Goal: Task Accomplishment & Management: Manage account settings

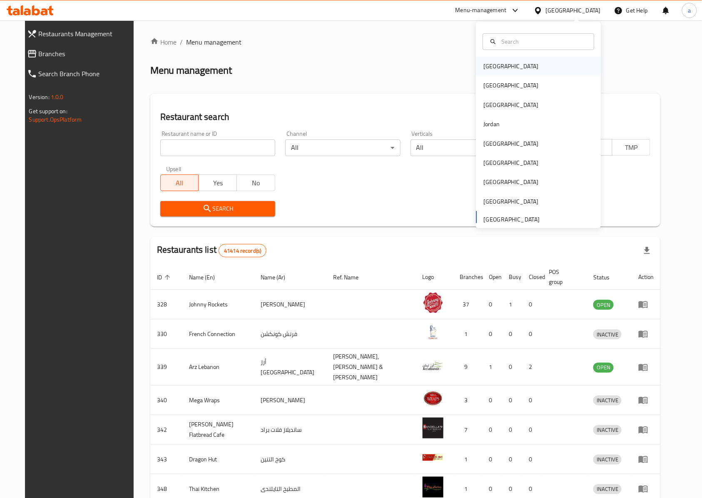
click at [496, 66] on div "[GEOGRAPHIC_DATA]" at bounding box center [511, 66] width 68 height 19
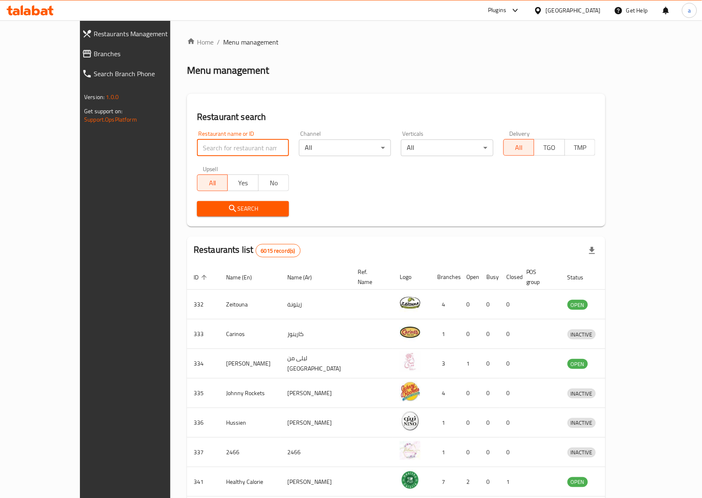
click at [209, 145] on input "search" at bounding box center [243, 148] width 92 height 17
paste input "777798"
type input "777798"
click at [229, 150] on input "777798" at bounding box center [243, 148] width 92 height 17
click button "Search" at bounding box center [243, 208] width 92 height 15
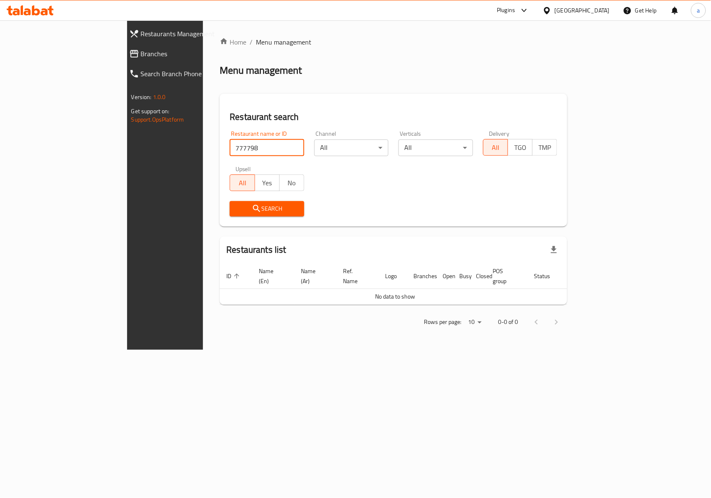
click at [141, 35] on span "Restaurants Management" at bounding box center [190, 34] width 98 height 10
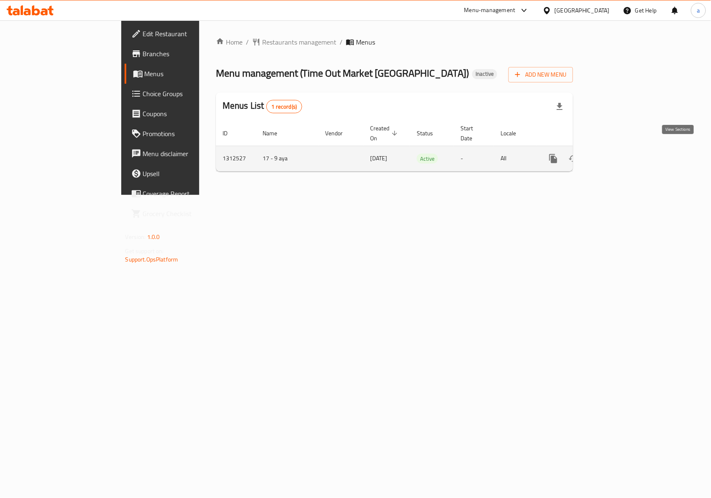
click at [618, 154] on icon "enhanced table" at bounding box center [613, 159] width 10 height 10
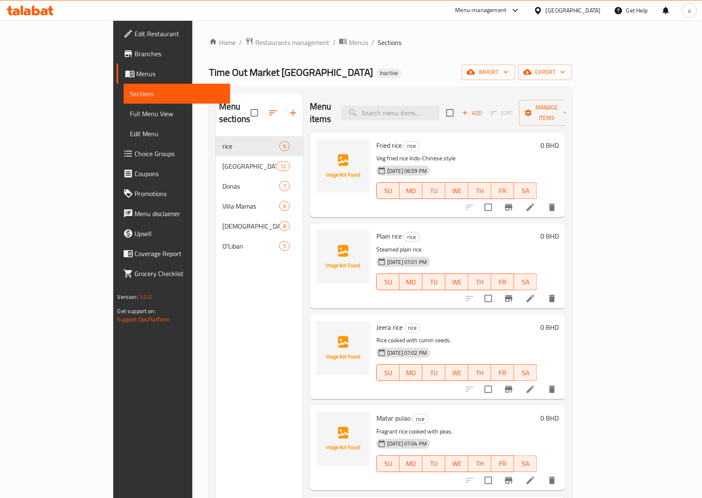
click at [137, 73] on span "Menus" at bounding box center [180, 74] width 87 height 10
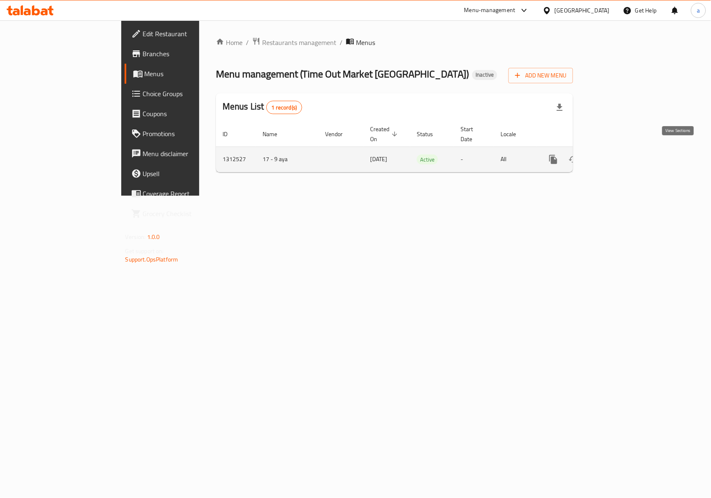
click at [618, 155] on icon "enhanced table" at bounding box center [613, 160] width 10 height 10
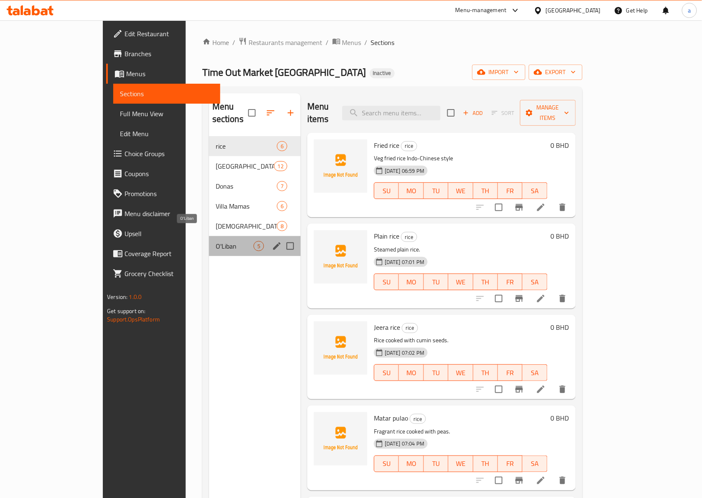
click at [216, 241] on span "O'Liban" at bounding box center [235, 246] width 38 height 10
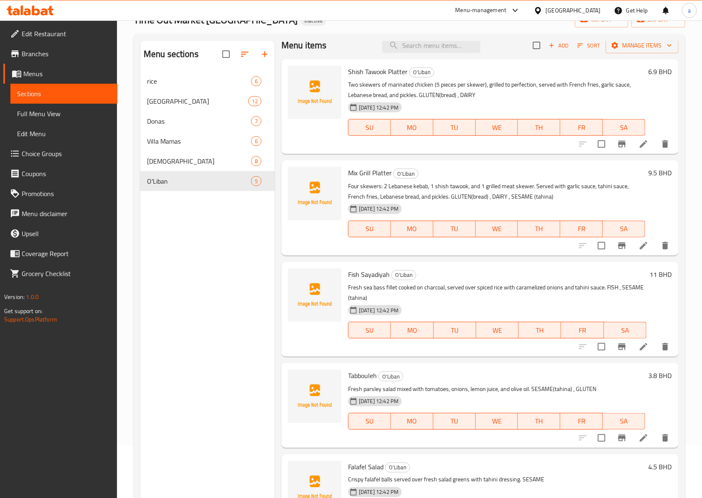
scroll to position [117, 0]
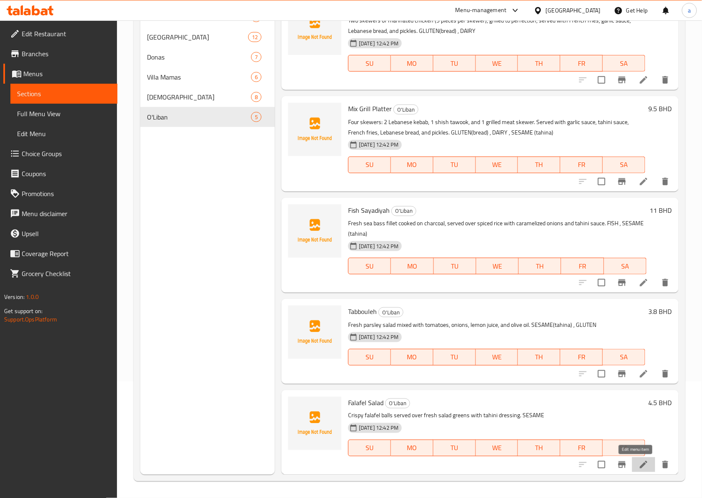
click at [639, 467] on icon at bounding box center [644, 465] width 10 height 10
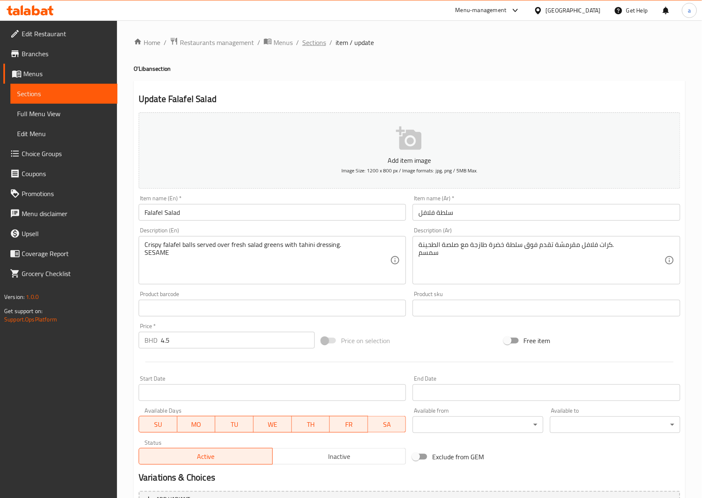
click at [320, 47] on span "Sections" at bounding box center [314, 42] width 24 height 10
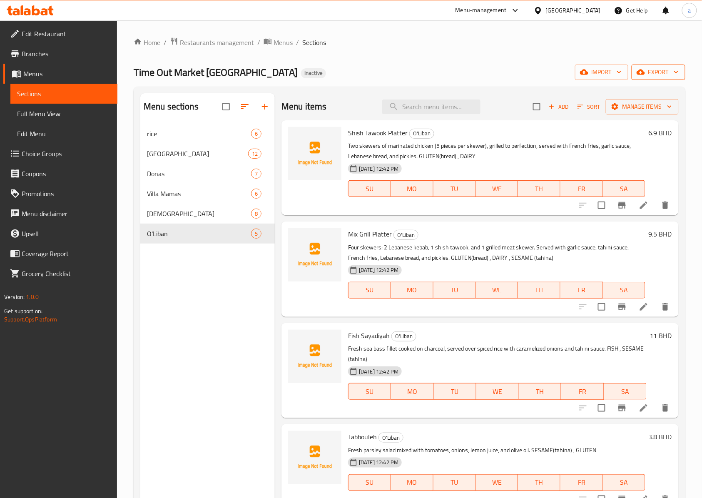
click at [652, 73] on span "export" at bounding box center [659, 72] width 40 height 10
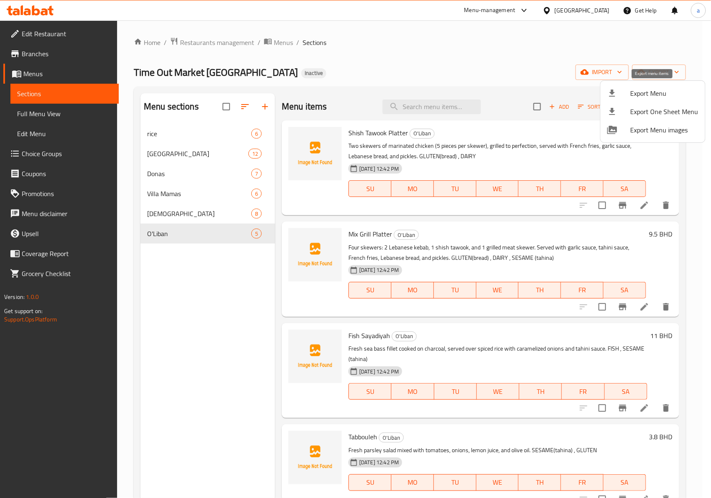
click at [641, 94] on span "Export Menu" at bounding box center [664, 93] width 68 height 10
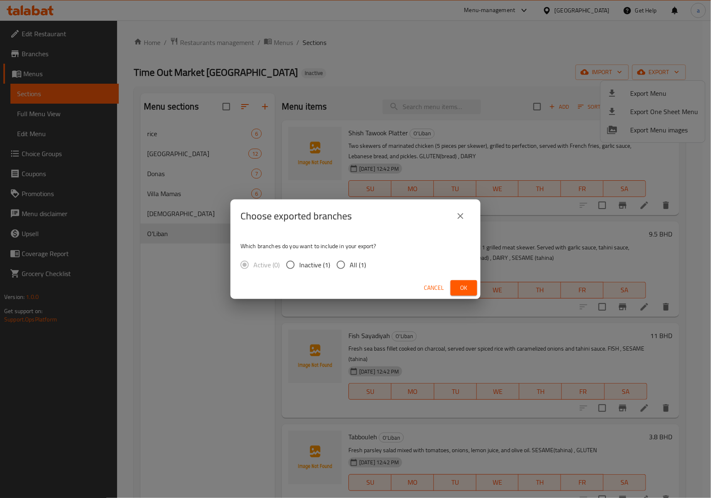
click at [342, 262] on input "All (1)" at bounding box center [340, 264] width 17 height 17
radio input "true"
click at [459, 216] on icon "close" at bounding box center [460, 216] width 10 height 10
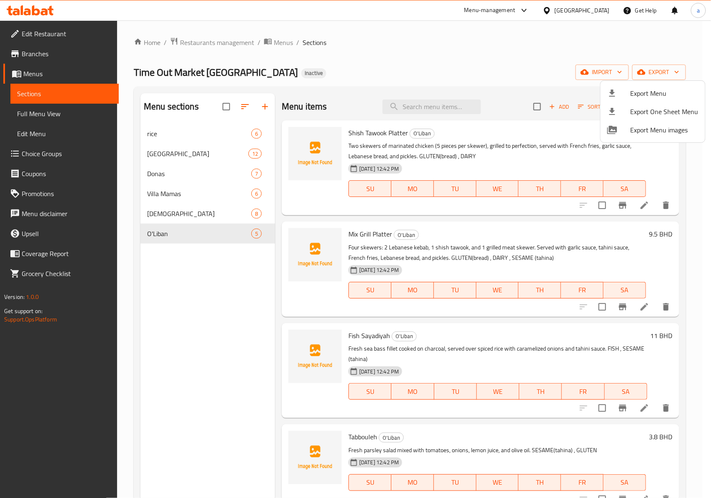
click at [532, 50] on div at bounding box center [355, 249] width 711 height 498
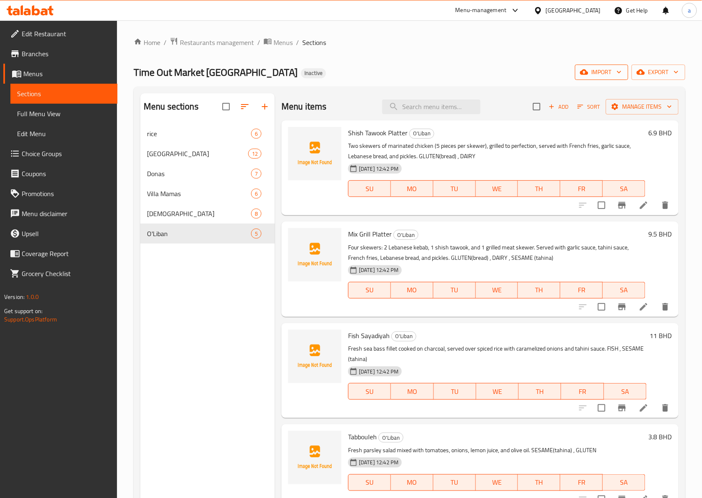
click at [613, 73] on span "import" at bounding box center [602, 72] width 40 height 10
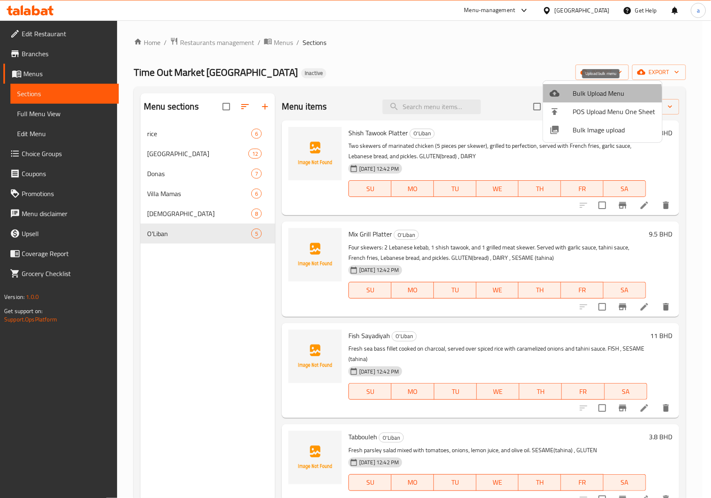
click at [582, 97] on span "Bulk Upload Menu" at bounding box center [614, 93] width 82 height 10
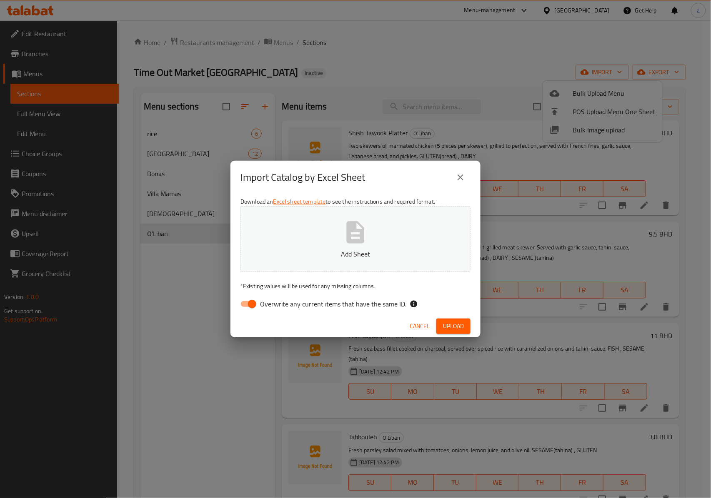
click at [248, 303] on input "Overwrite any current items that have the same ID." at bounding box center [251, 304] width 47 height 16
checkbox input "false"
click at [352, 251] on p "Add Sheet" at bounding box center [355, 254] width 204 height 10
click at [457, 324] on span "Upload" at bounding box center [453, 326] width 21 height 10
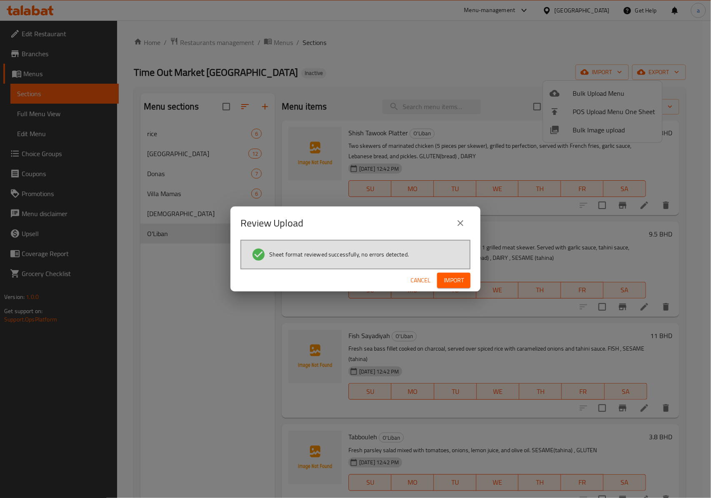
click at [462, 279] on span "Import" at bounding box center [454, 280] width 20 height 10
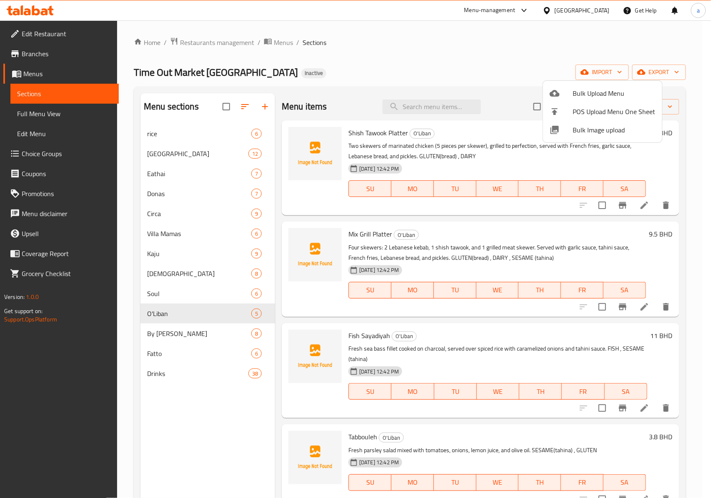
click at [168, 174] on div at bounding box center [355, 249] width 711 height 498
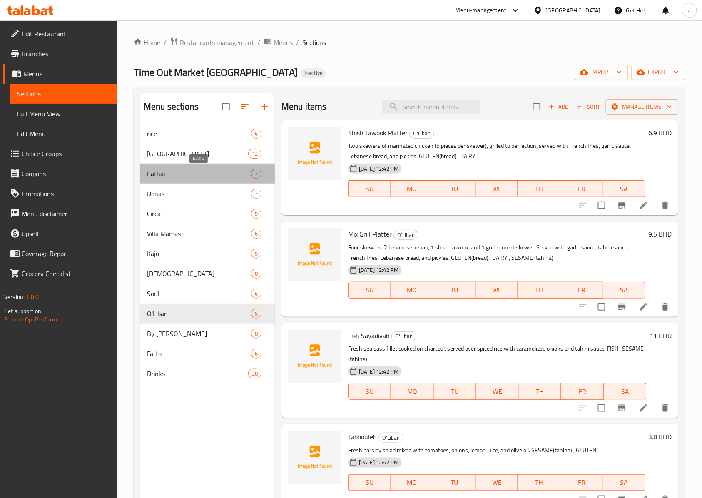
click at [155, 177] on span "Eathai" at bounding box center [199, 174] width 104 height 10
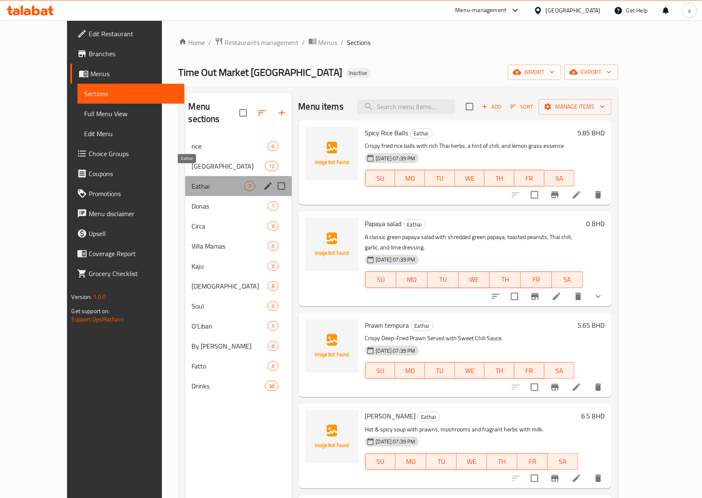
click at [192, 181] on span "Eathai" at bounding box center [218, 186] width 53 height 10
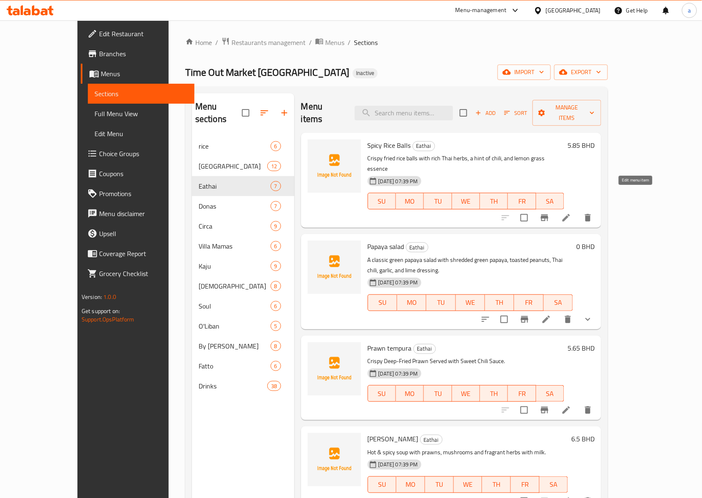
click at [570, 214] on icon at bounding box center [566, 217] width 7 height 7
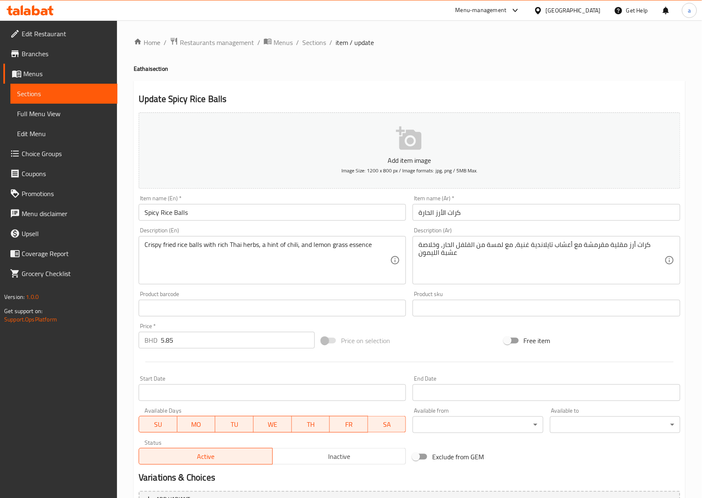
click at [259, 214] on input "Spicy Rice Balls" at bounding box center [272, 212] width 267 height 17
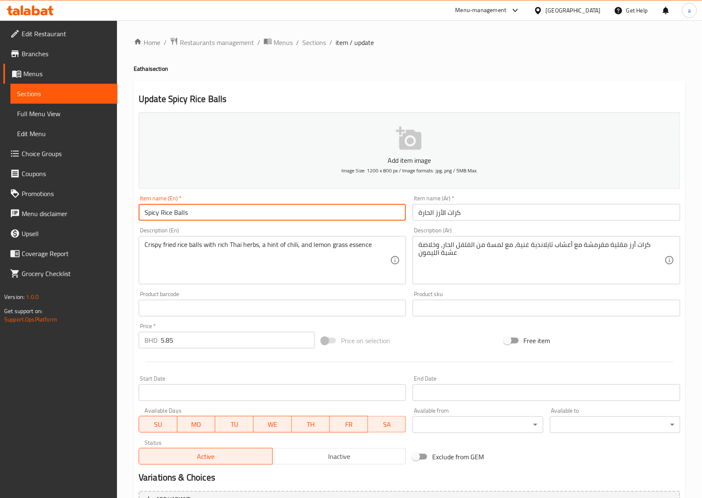
click at [259, 214] on input "Spicy Rice Balls" at bounding box center [272, 212] width 267 height 17
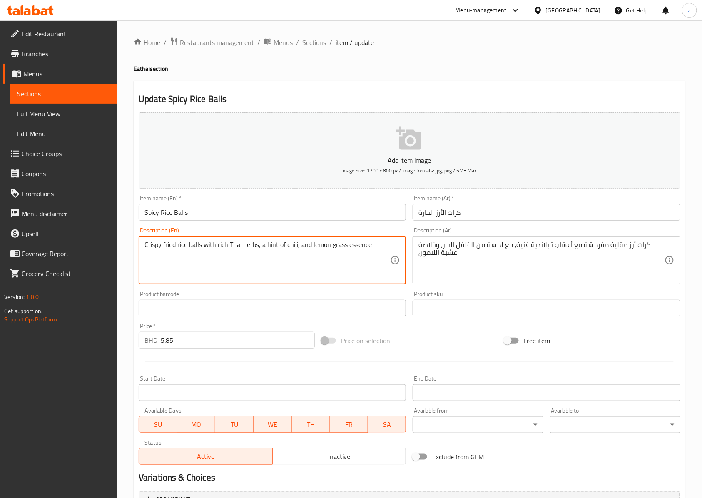
click at [347, 257] on textarea "Crispy fried rice balls with rich Thai herbs, a hint of chili, and lemon grass …" at bounding box center [268, 261] width 246 height 40
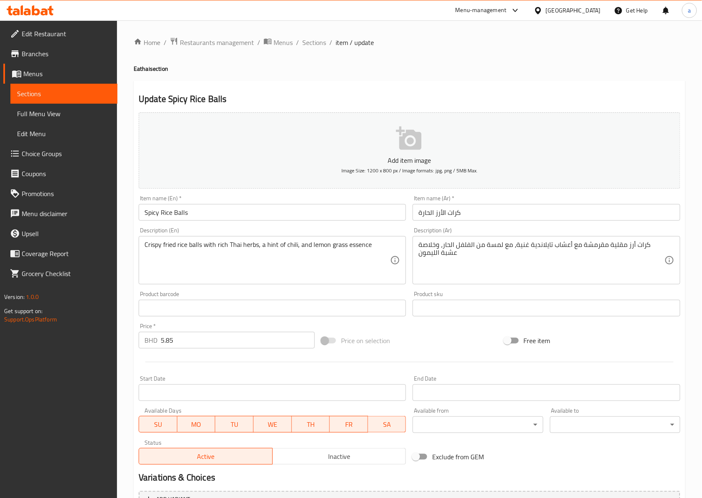
click at [563, 105] on h2 "Update Spicy Rice Balls" at bounding box center [410, 99] width 542 height 12
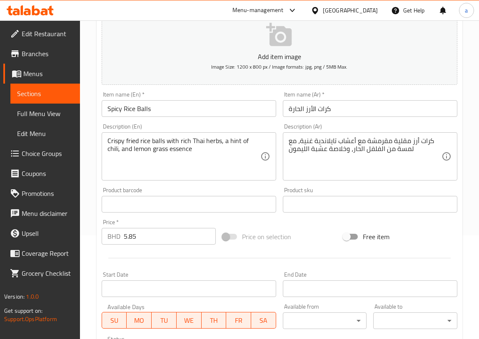
scroll to position [113, 0]
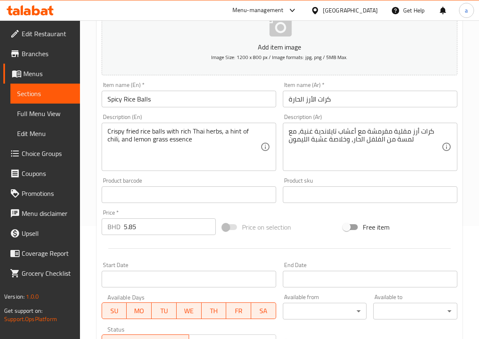
click at [167, 99] on input "Spicy Rice Balls" at bounding box center [189, 99] width 175 height 17
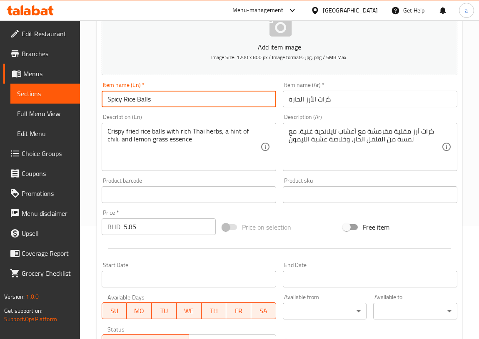
click at [167, 99] on input "Spicy Rice Balls" at bounding box center [189, 99] width 175 height 17
click at [187, 106] on input "Spicy Rice Balls" at bounding box center [189, 99] width 175 height 17
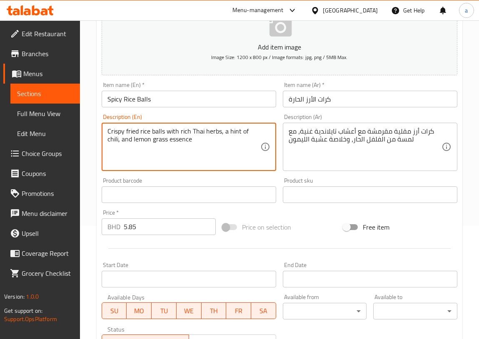
drag, startPoint x: 221, startPoint y: 132, endPoint x: 121, endPoint y: 142, distance: 100.5
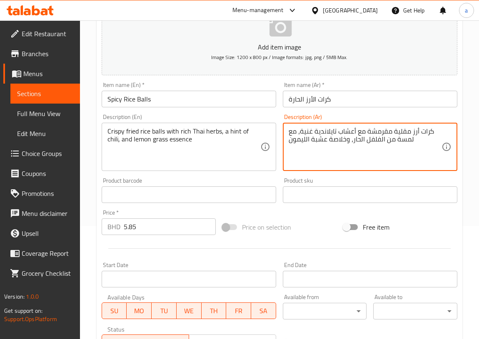
click at [402, 140] on textarea "كرات أرز مقلية مقرمشة مع أعشاب تايلاندية غنية، مع لمسة من الفلفل الحار، وخلاصة …" at bounding box center [365, 147] width 153 height 40
type textarea "كرات أرز مقلية مقرمشة مع أعشاب تايلاندية غنية، مع قليل من الفلفل الحار، وخلاصة …"
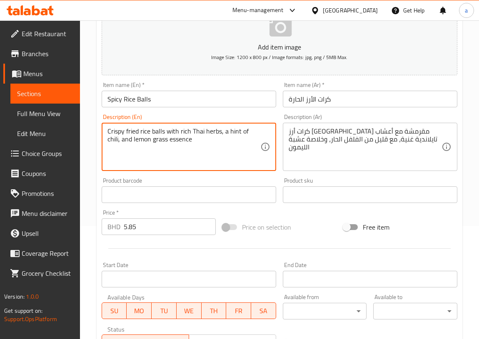
drag, startPoint x: 195, startPoint y: 138, endPoint x: 169, endPoint y: 145, distance: 26.7
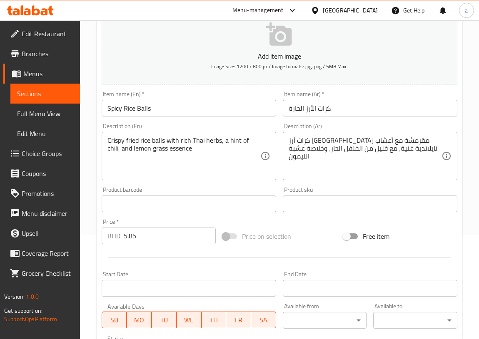
scroll to position [0, 0]
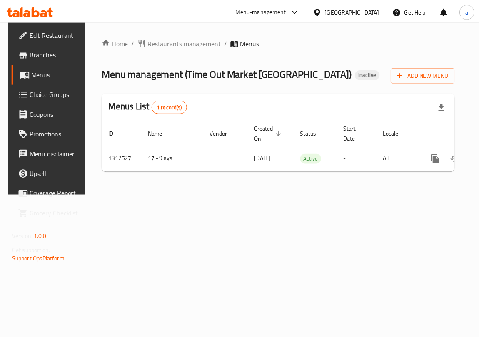
scroll to position [0, 43]
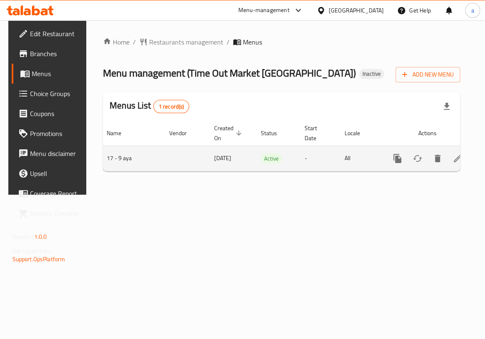
click at [454, 159] on icon "enhanced table" at bounding box center [457, 158] width 7 height 7
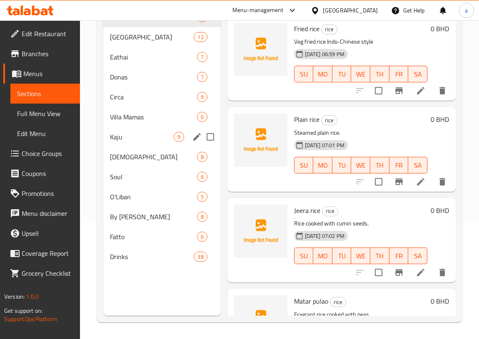
scroll to position [79, 0]
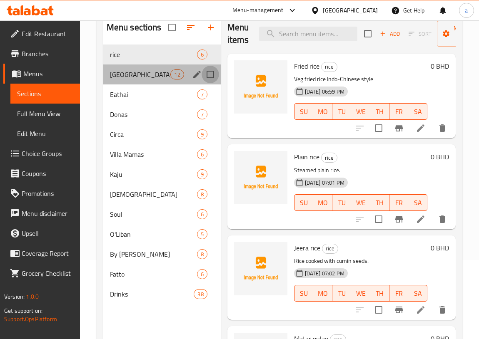
click at [210, 74] on input "Menu sections" at bounding box center [210, 74] width 17 height 17
checkbox input "true"
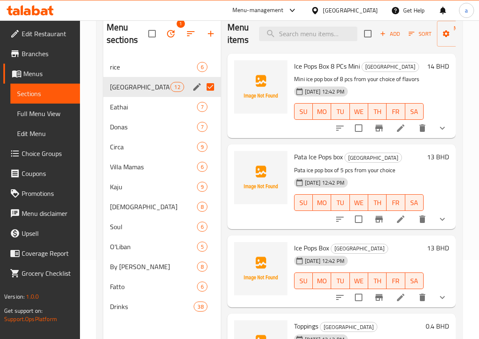
click at [209, 87] on input "Menu sections" at bounding box center [210, 86] width 17 height 17
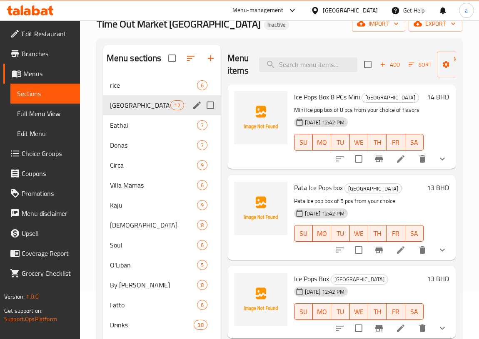
scroll to position [117, 0]
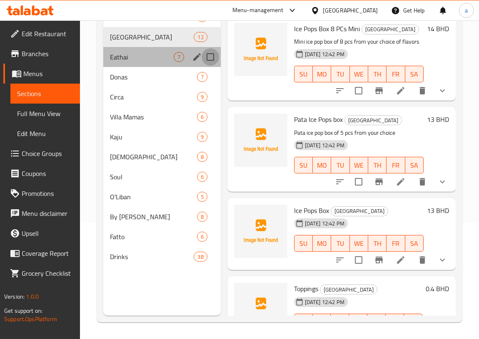
click at [211, 58] on input "Menu sections" at bounding box center [210, 56] width 17 height 17
checkbox input "true"
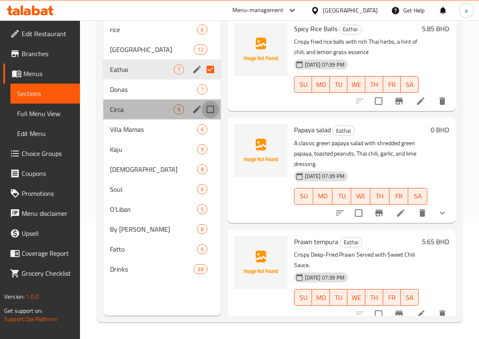
click at [212, 111] on input "Menu sections" at bounding box center [210, 109] width 17 height 17
checkbox input "true"
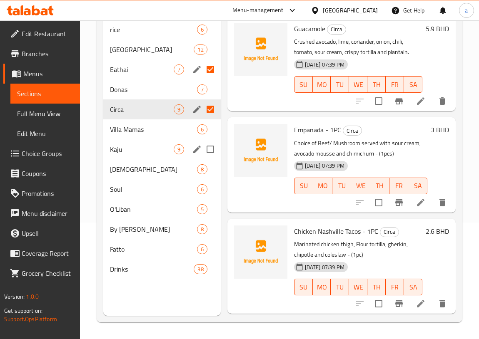
click at [212, 148] on input "Menu sections" at bounding box center [210, 149] width 17 height 17
checkbox input "true"
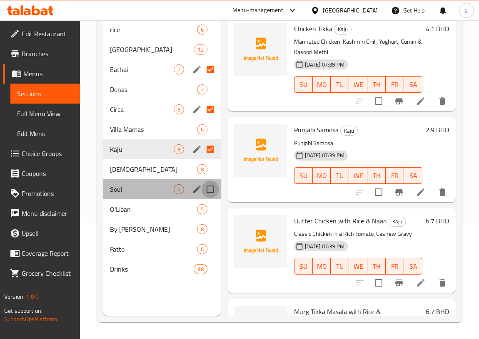
click at [210, 191] on input "Menu sections" at bounding box center [210, 189] width 17 height 17
checkbox input "true"
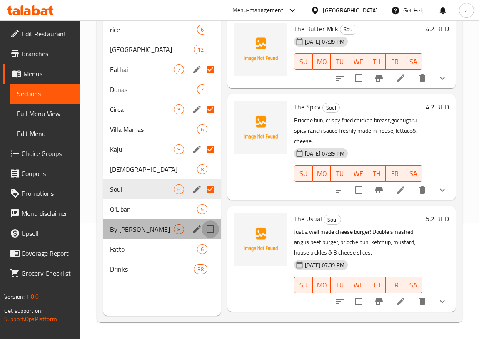
click at [208, 230] on input "Menu sections" at bounding box center [210, 229] width 17 height 17
checkbox input "true"
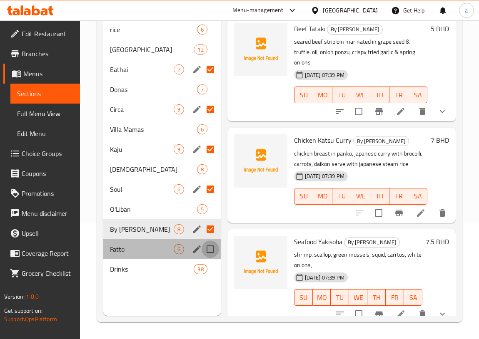
click at [210, 250] on input "Menu sections" at bounding box center [210, 249] width 17 height 17
checkbox input "true"
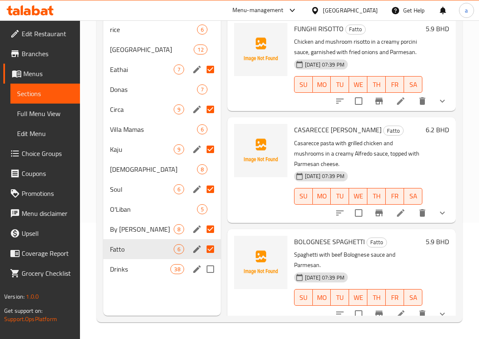
drag, startPoint x: 212, startPoint y: 271, endPoint x: 478, endPoint y: 266, distance: 265.4
click at [212, 271] on input "Menu sections" at bounding box center [210, 269] width 17 height 17
checkbox input "true"
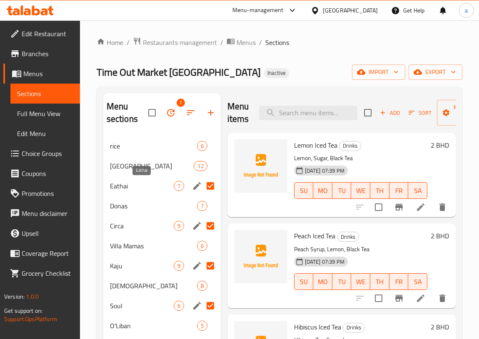
drag, startPoint x: 142, startPoint y: 184, endPoint x: 93, endPoint y: 179, distance: 49.0
click at [93, 179] on div "Home / Restaurants management / Menus / Sections Time Out Market Bahrain Inacti…" at bounding box center [279, 238] width 399 height 436
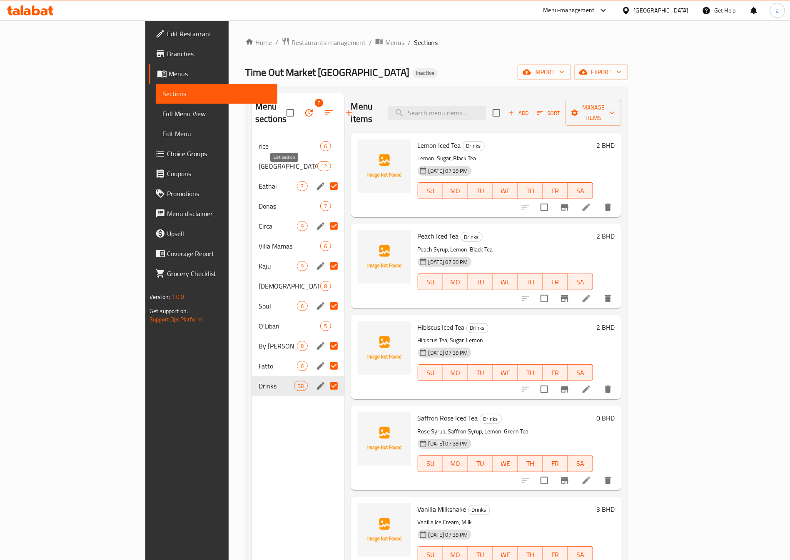
click at [316, 181] on icon "edit" at bounding box center [321, 186] width 10 height 10
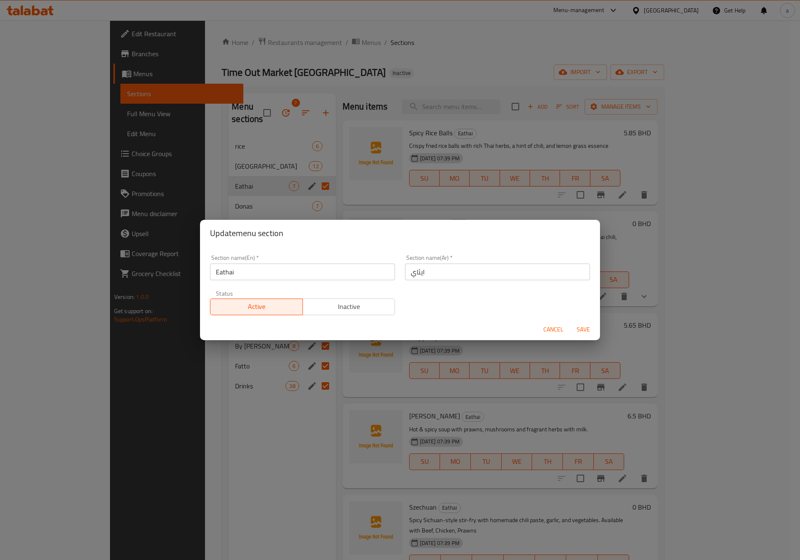
click at [484, 327] on span "Cancel" at bounding box center [553, 329] width 20 height 10
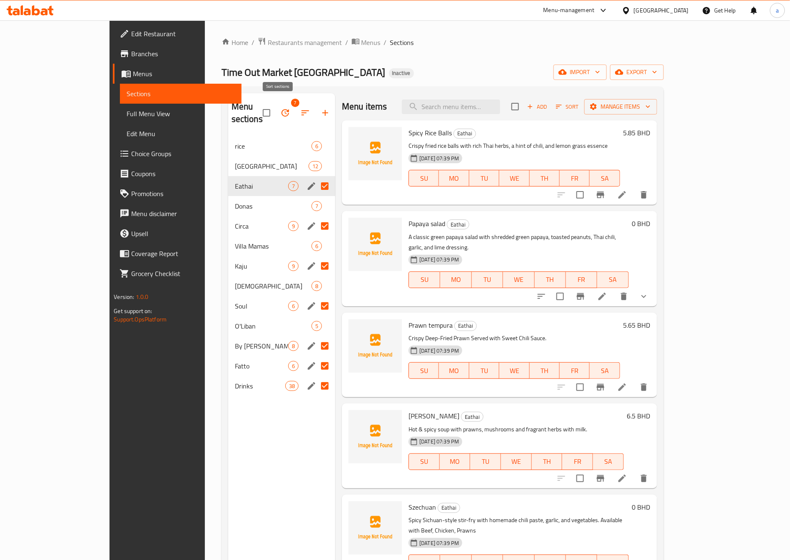
click at [300, 108] on icon "button" at bounding box center [305, 113] width 10 height 10
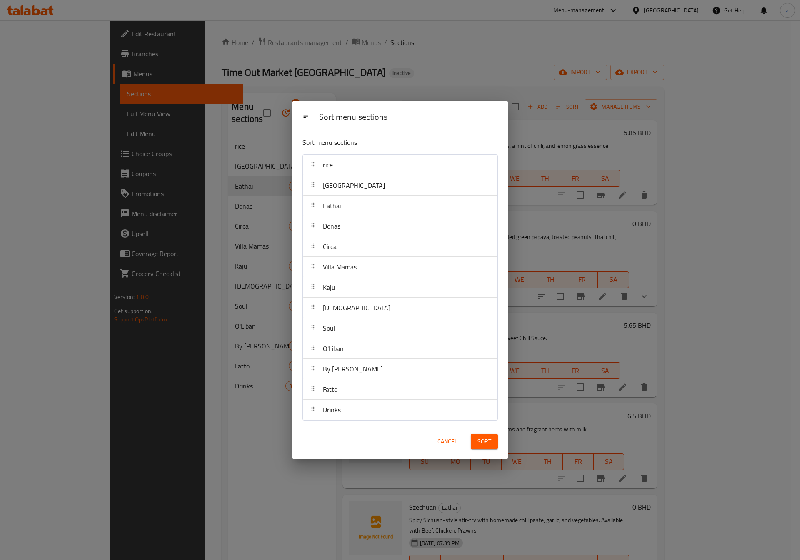
click at [450, 339] on span "Cancel" at bounding box center [447, 442] width 20 height 10
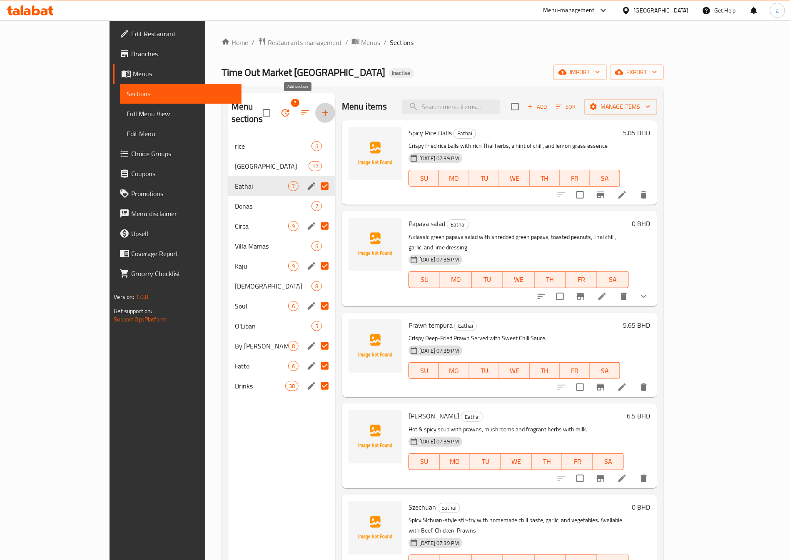
click at [322, 110] on icon "button" at bounding box center [325, 113] width 6 height 6
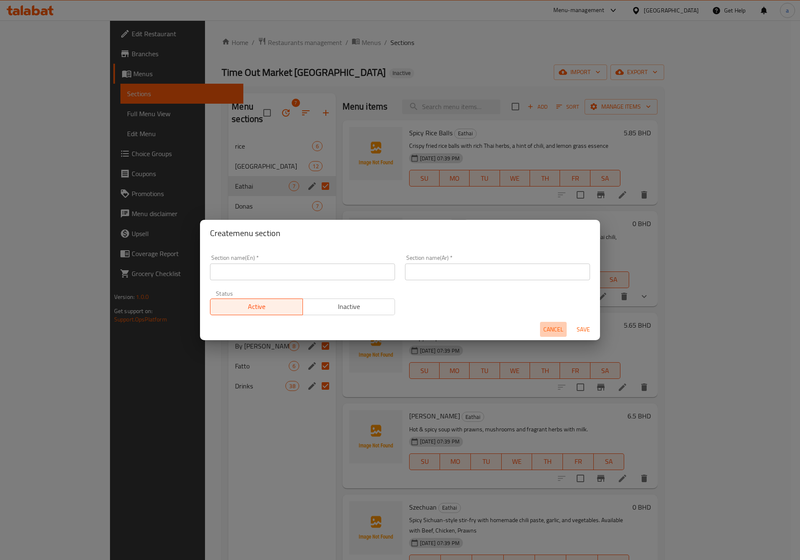
click at [484, 332] on span "Cancel" at bounding box center [553, 329] width 20 height 10
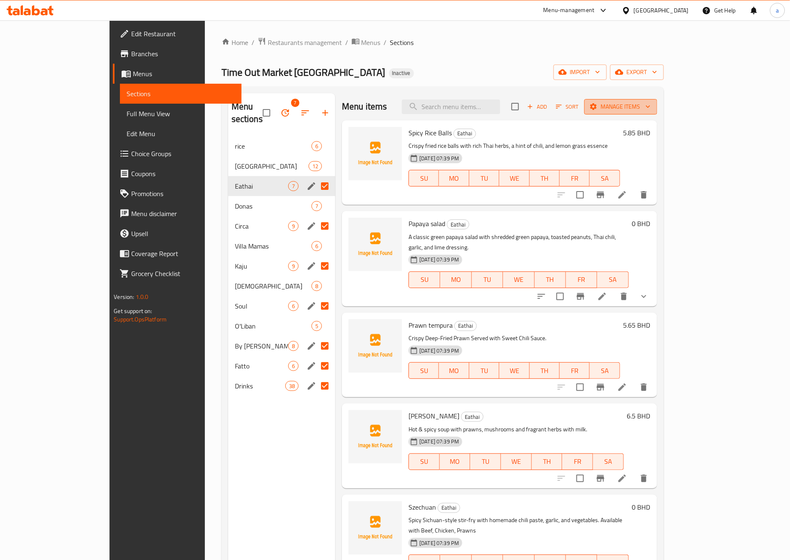
click at [484, 106] on span "Manage items" at bounding box center [621, 107] width 60 height 10
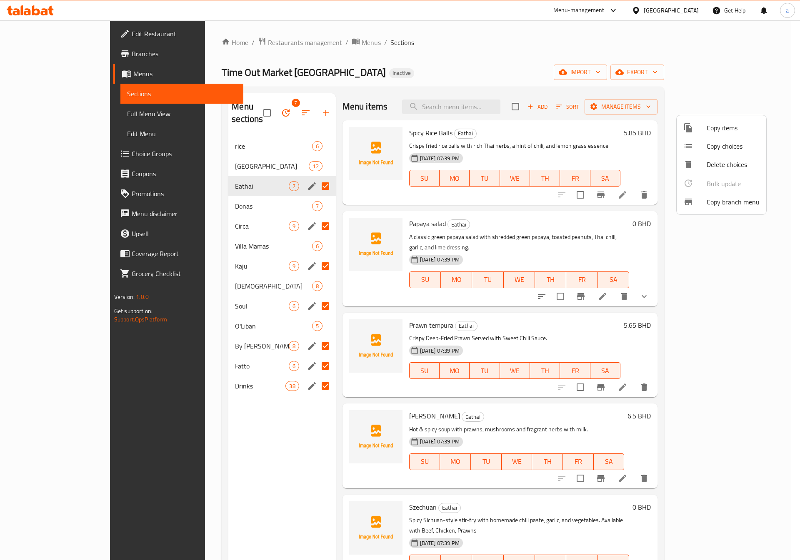
click at [445, 82] on div at bounding box center [400, 280] width 800 height 560
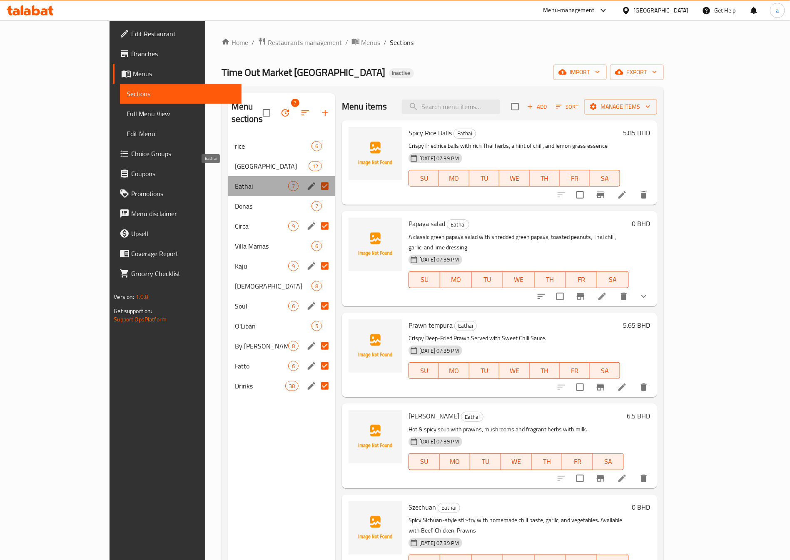
click at [235, 181] on span "Eathai" at bounding box center [261, 186] width 53 height 10
click at [235, 221] on span "Circa" at bounding box center [261, 226] width 53 height 10
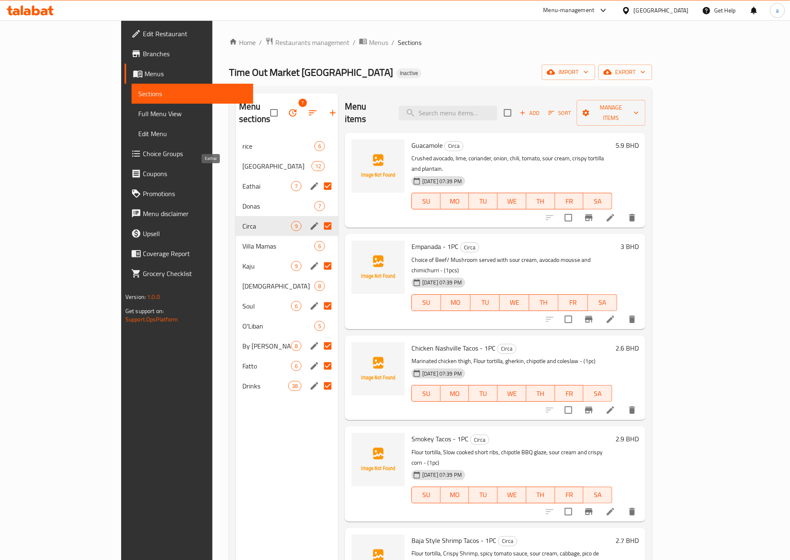
click at [242, 181] on span "Eathai" at bounding box center [266, 186] width 49 height 10
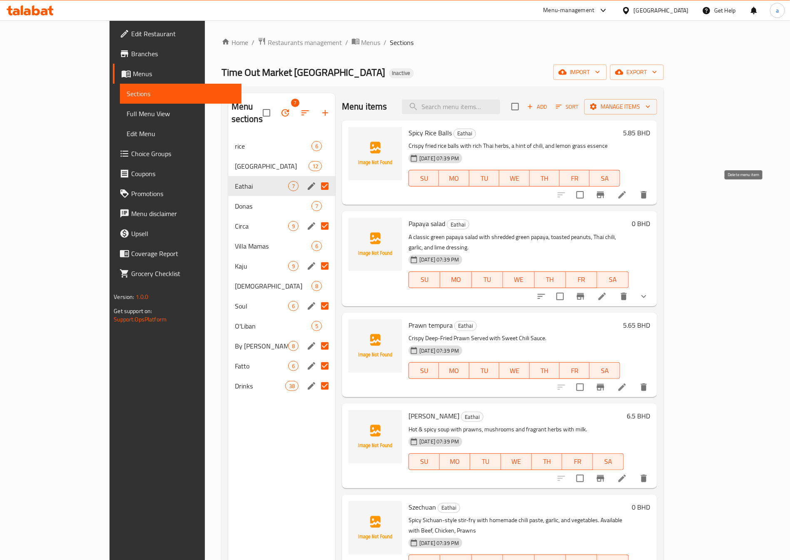
click at [484, 197] on icon "delete" at bounding box center [644, 194] width 6 height 7
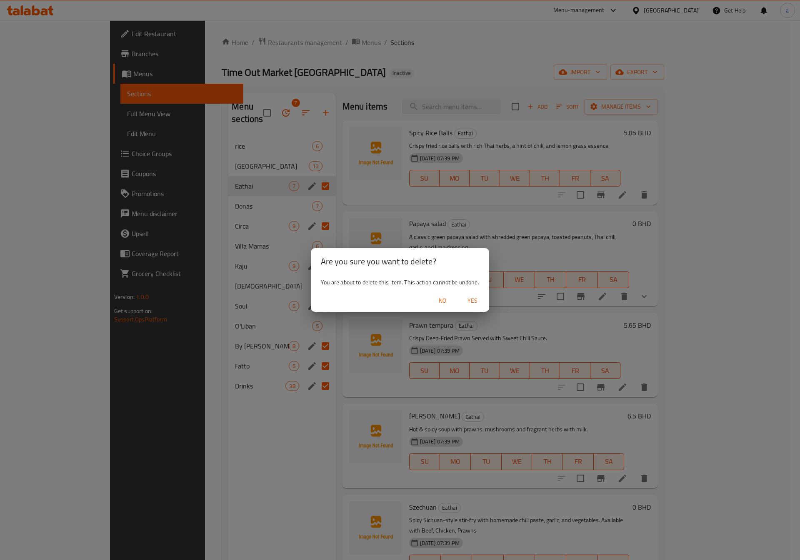
click at [470, 302] on span "Yes" at bounding box center [472, 301] width 20 height 10
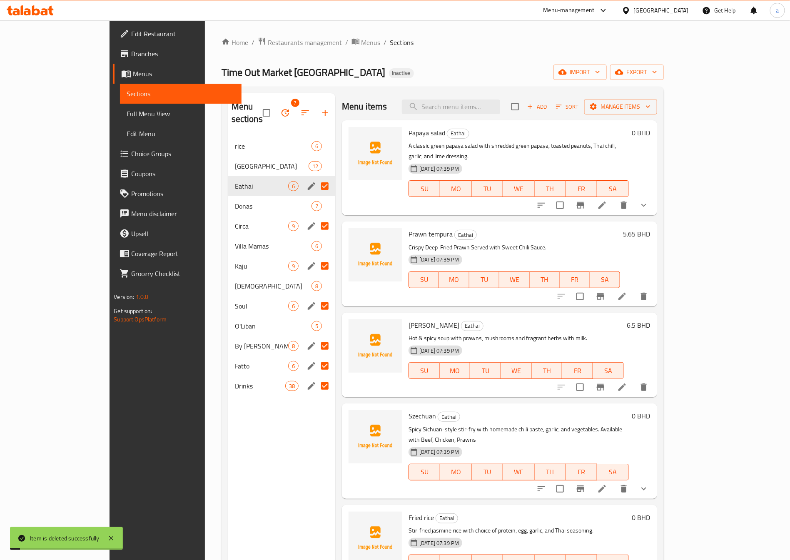
click at [484, 200] on icon "show more" at bounding box center [644, 205] width 10 height 10
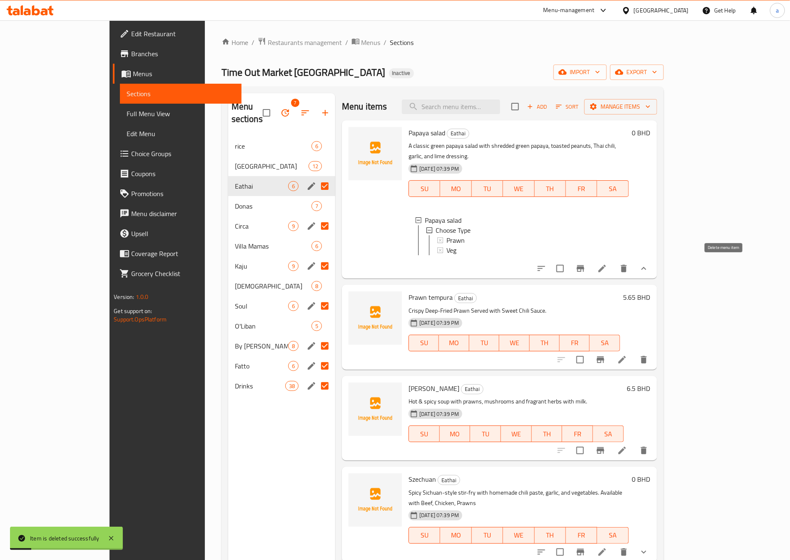
click at [484, 267] on icon "delete" at bounding box center [624, 268] width 6 height 7
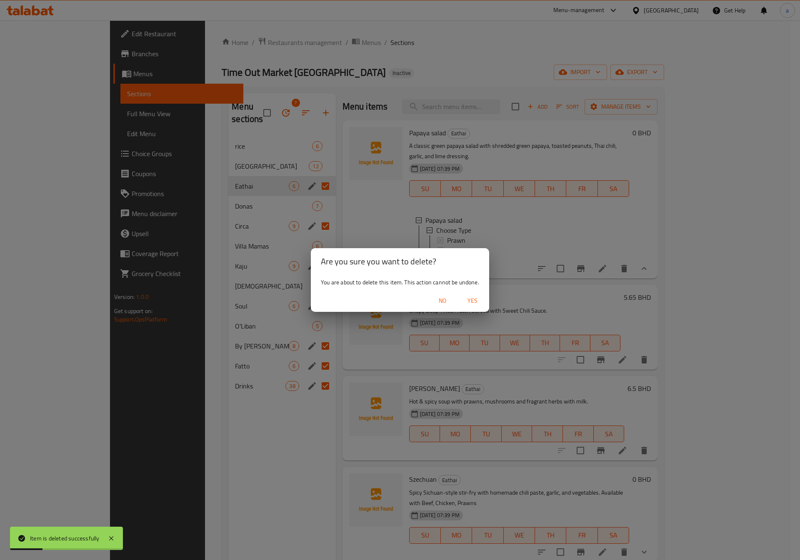
click at [467, 303] on span "Yes" at bounding box center [472, 301] width 20 height 10
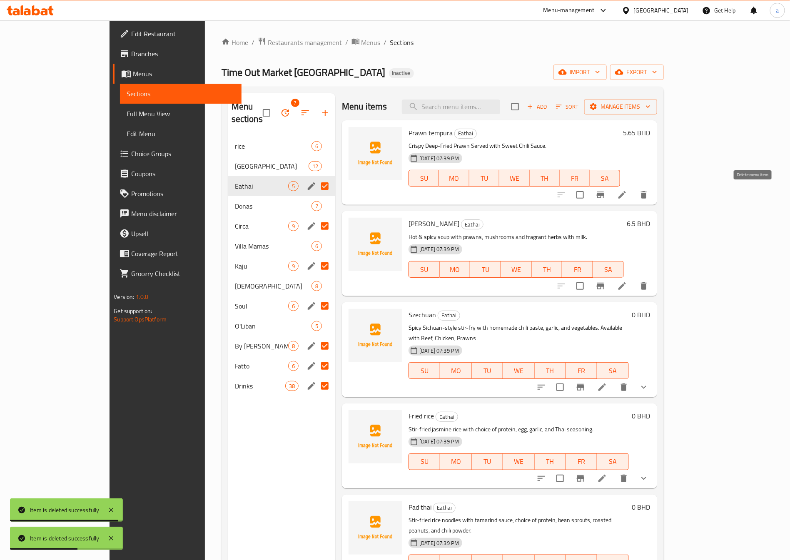
click at [484, 200] on button "delete" at bounding box center [644, 195] width 20 height 20
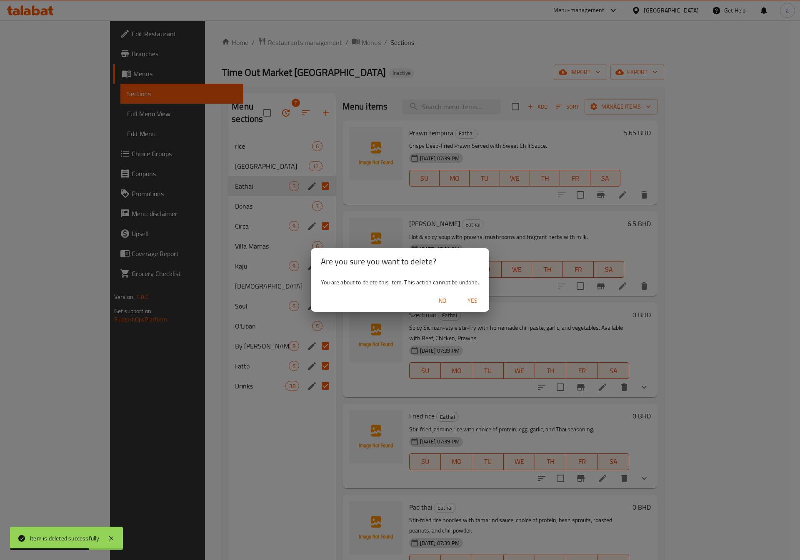
click at [475, 298] on span "Yes" at bounding box center [472, 301] width 20 height 10
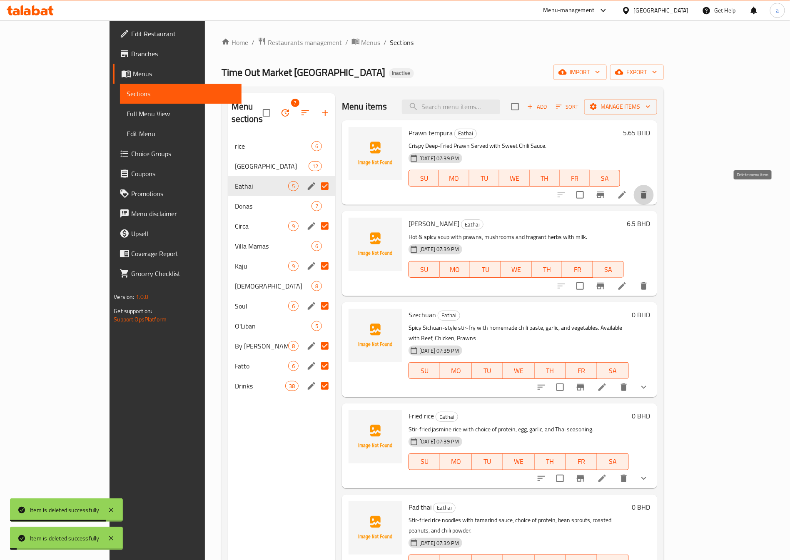
click at [484, 200] on icon "delete" at bounding box center [644, 195] width 10 height 10
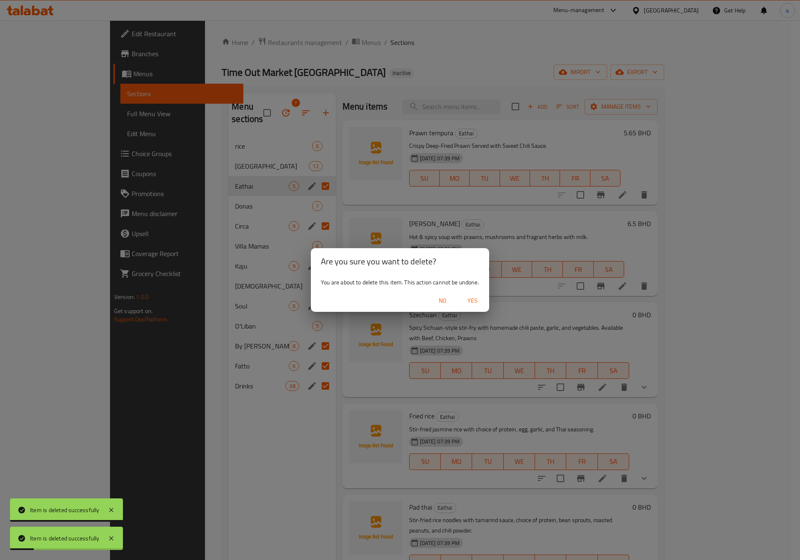
click at [474, 301] on span "Yes" at bounding box center [472, 301] width 20 height 10
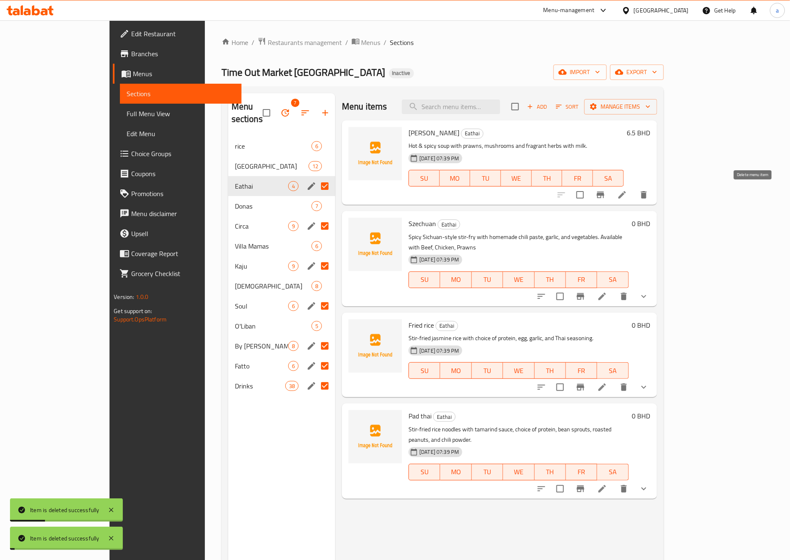
click at [484, 194] on icon "delete" at bounding box center [644, 194] width 6 height 7
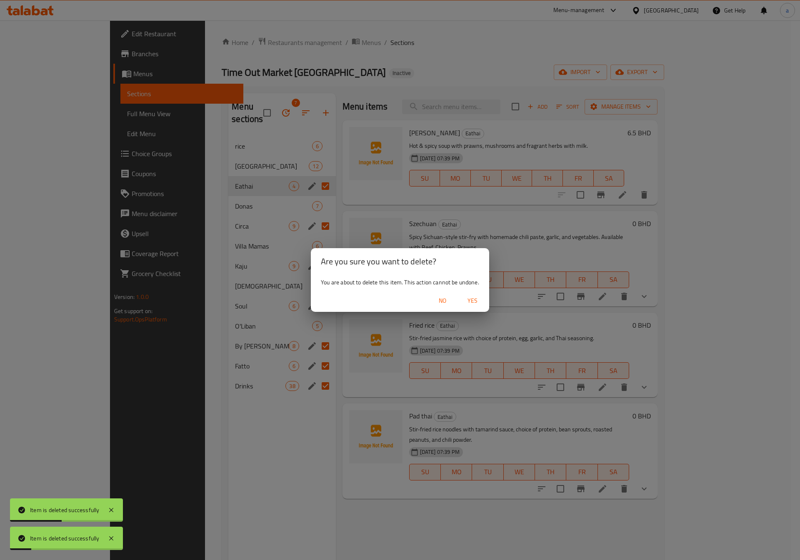
click at [472, 300] on span "Yes" at bounding box center [472, 301] width 20 height 10
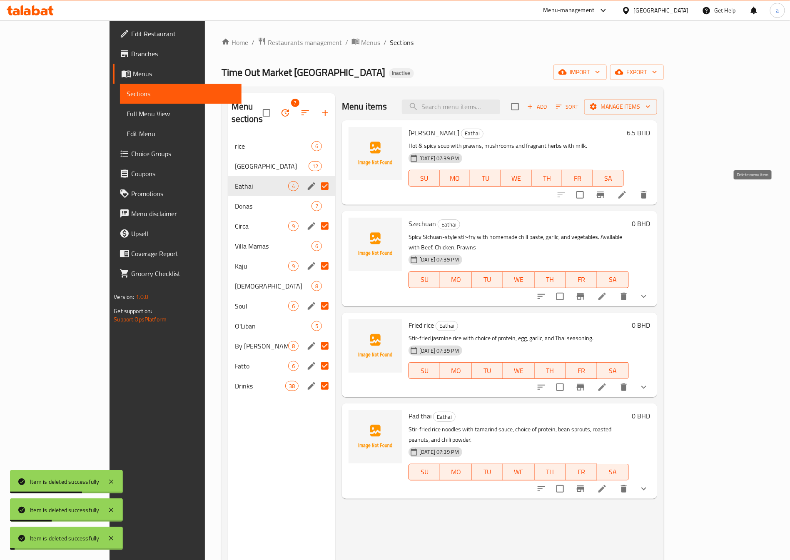
click at [484, 199] on icon "delete" at bounding box center [644, 194] width 6 height 7
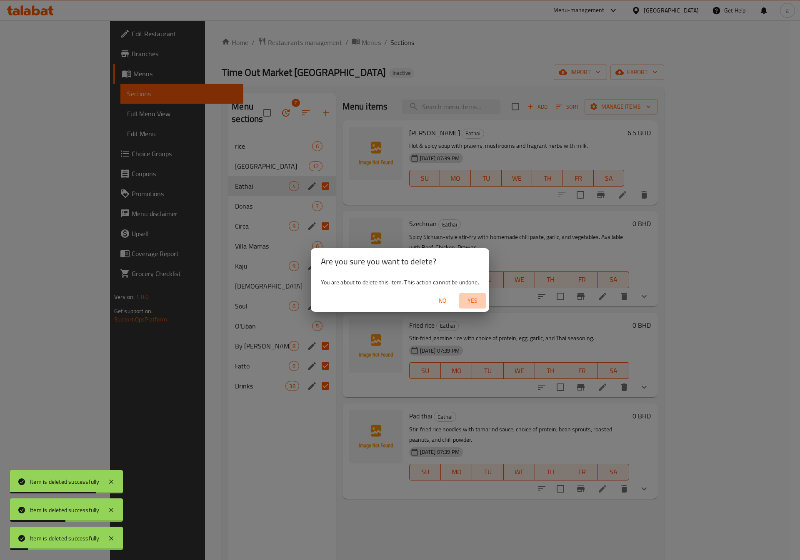
click at [477, 300] on span "Yes" at bounding box center [472, 301] width 20 height 10
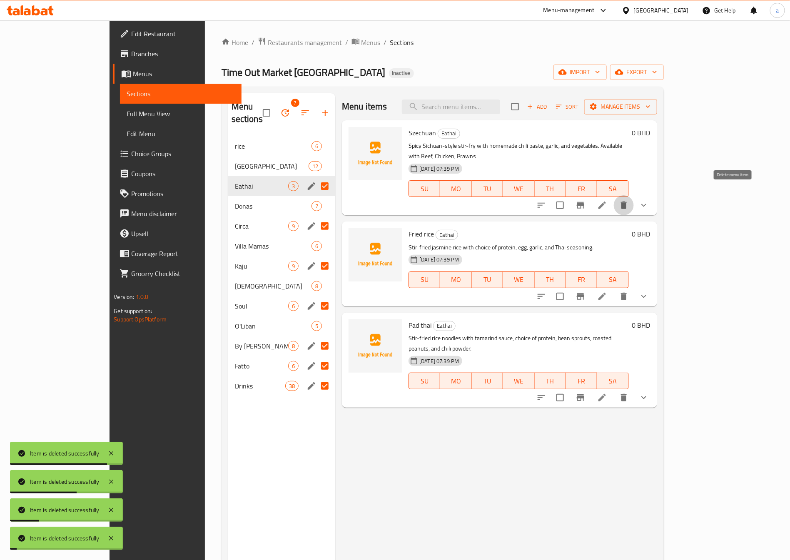
click at [484, 202] on icon "delete" at bounding box center [624, 205] width 6 height 7
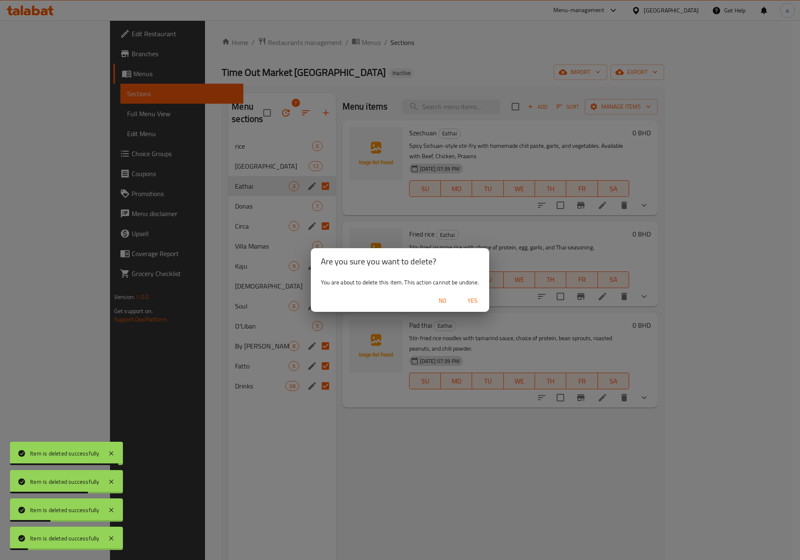
click at [470, 300] on span "Yes" at bounding box center [472, 301] width 20 height 10
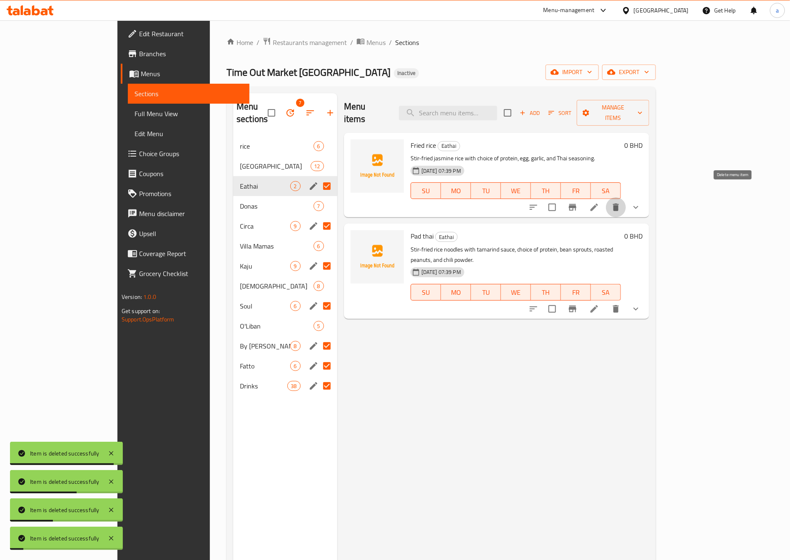
click at [484, 201] on button "delete" at bounding box center [616, 207] width 20 height 20
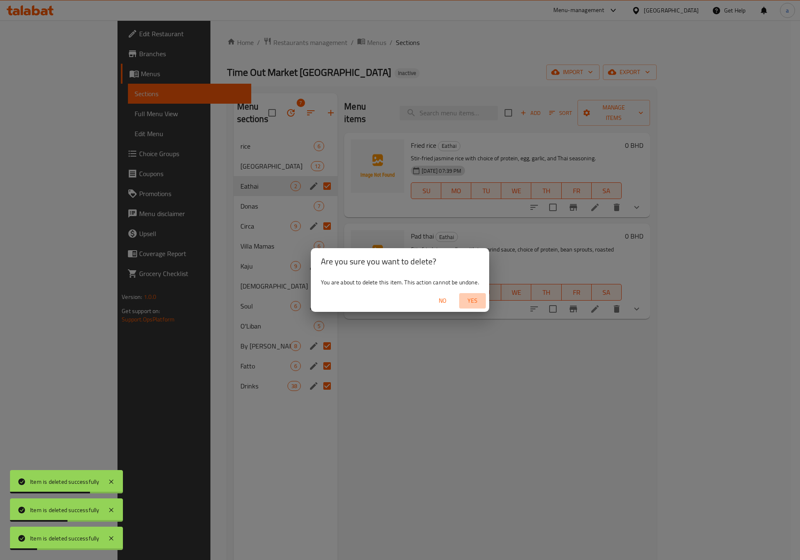
click at [473, 297] on span "Yes" at bounding box center [472, 301] width 20 height 10
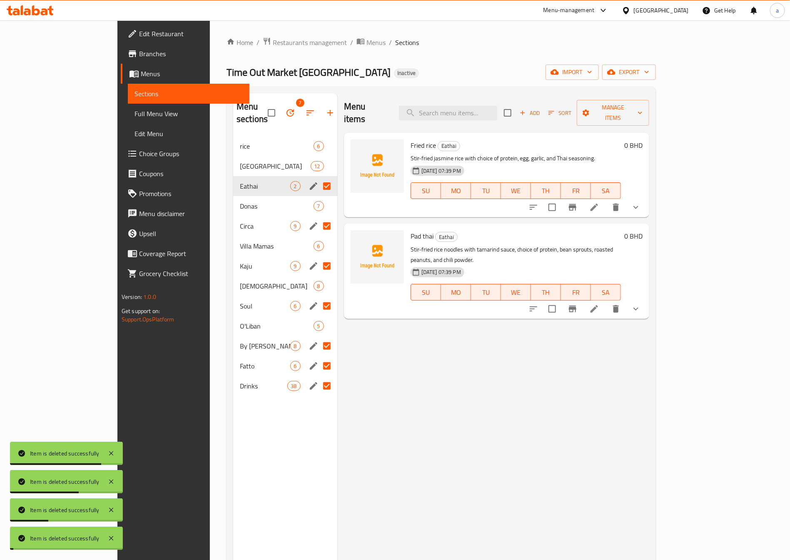
click at [484, 204] on icon "delete" at bounding box center [616, 207] width 6 height 7
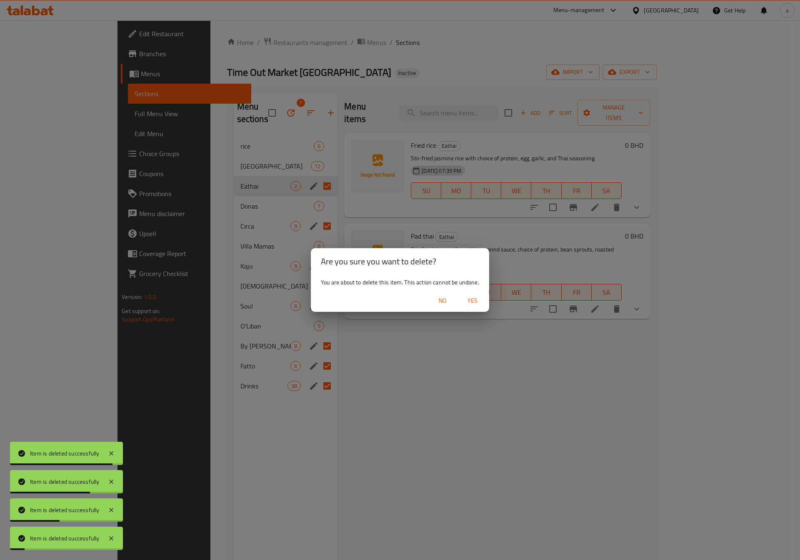
click at [470, 298] on span "Yes" at bounding box center [472, 301] width 20 height 10
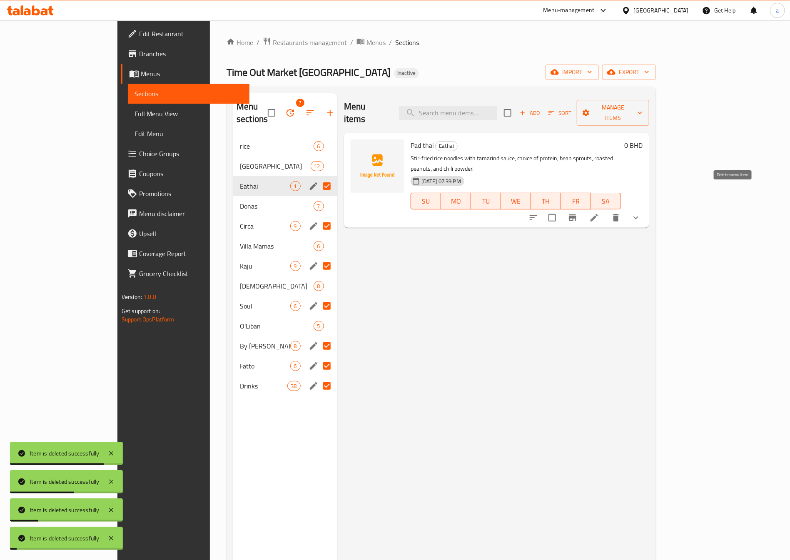
click at [484, 213] on icon "delete" at bounding box center [616, 218] width 10 height 10
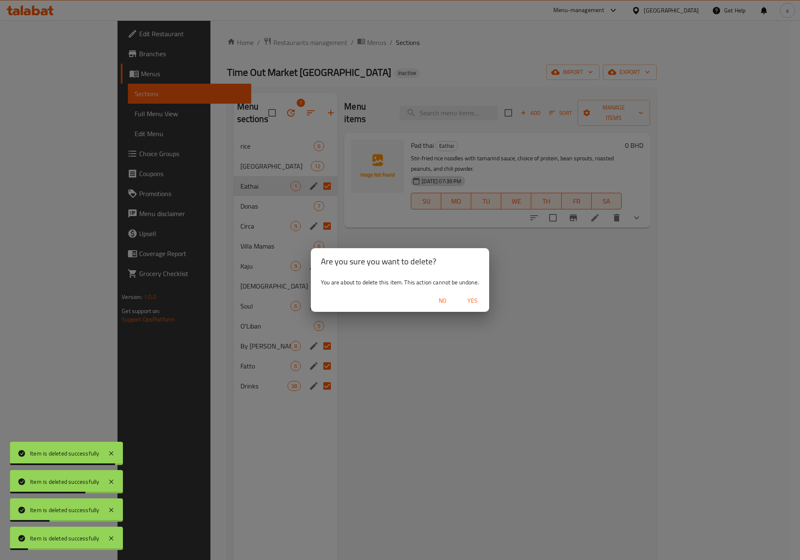
click at [468, 299] on span "Yes" at bounding box center [472, 301] width 20 height 10
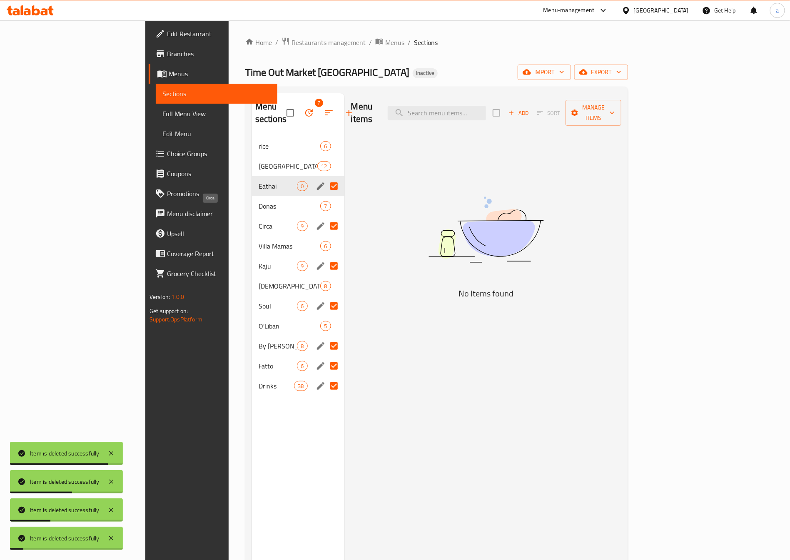
click at [259, 221] on span "Circa" at bounding box center [278, 226] width 39 height 10
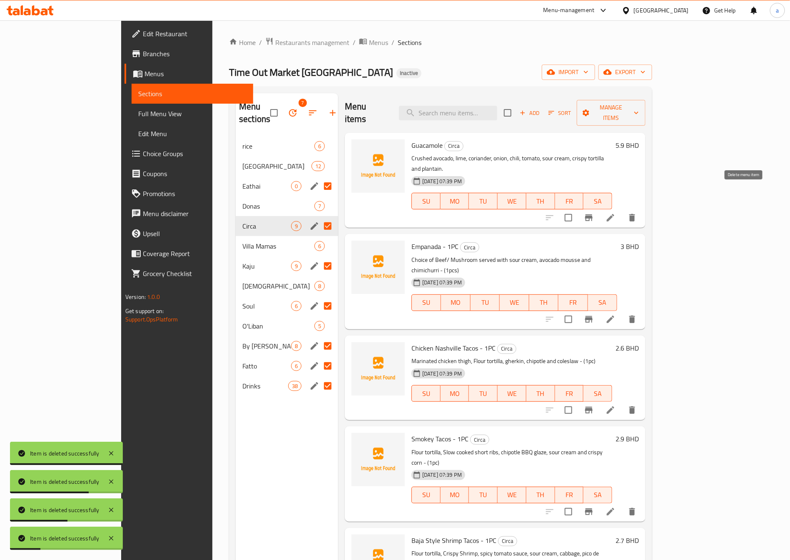
click at [484, 213] on icon "delete" at bounding box center [632, 218] width 10 height 10
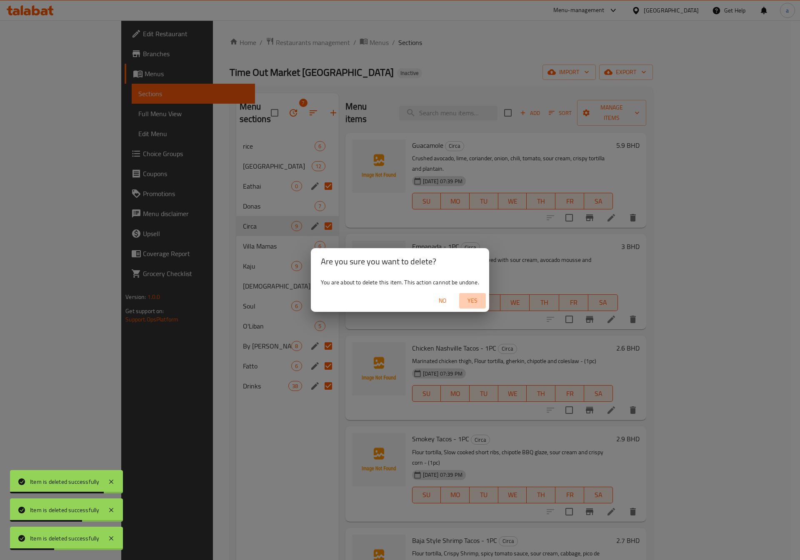
click at [470, 300] on span "Yes" at bounding box center [472, 301] width 20 height 10
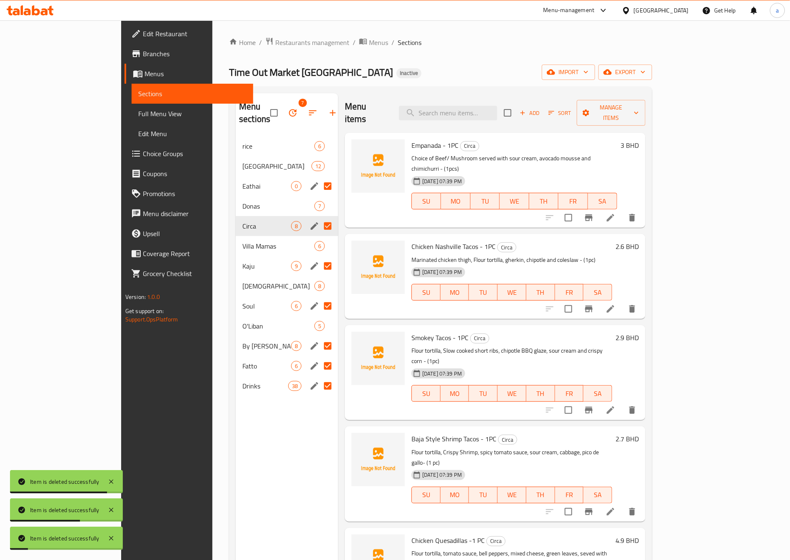
click at [484, 207] on div "Menu items Add Sort Manage items Empanada - 1PC Circa Choice of Beef/ Mushroom …" at bounding box center [491, 373] width 307 height 560
click at [484, 214] on icon "delete" at bounding box center [632, 217] width 6 height 7
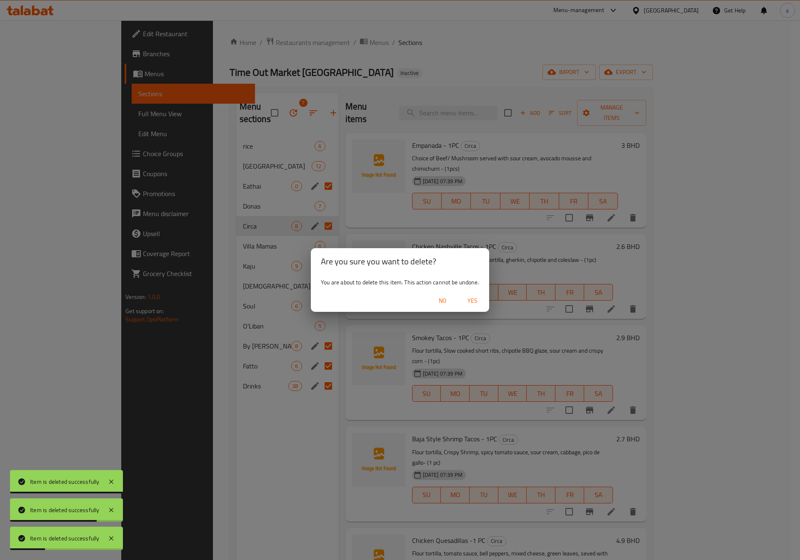
click at [475, 300] on span "Yes" at bounding box center [472, 301] width 20 height 10
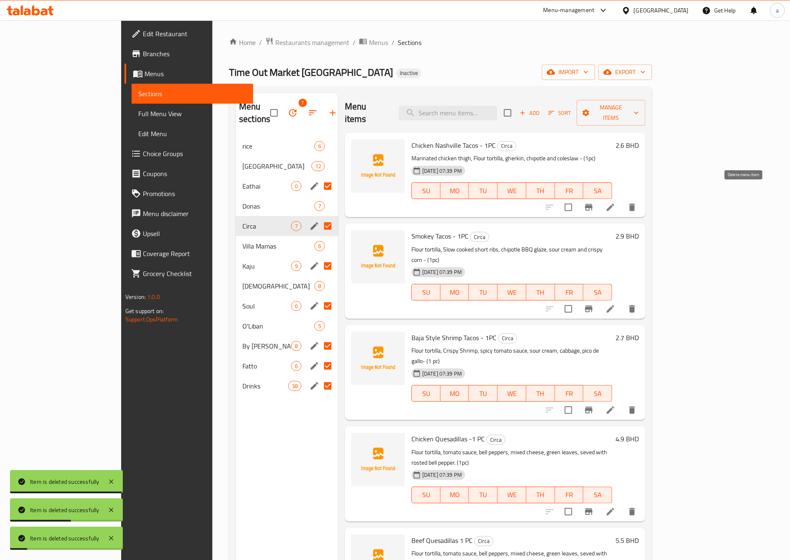
click at [484, 200] on button "delete" at bounding box center [632, 207] width 20 height 20
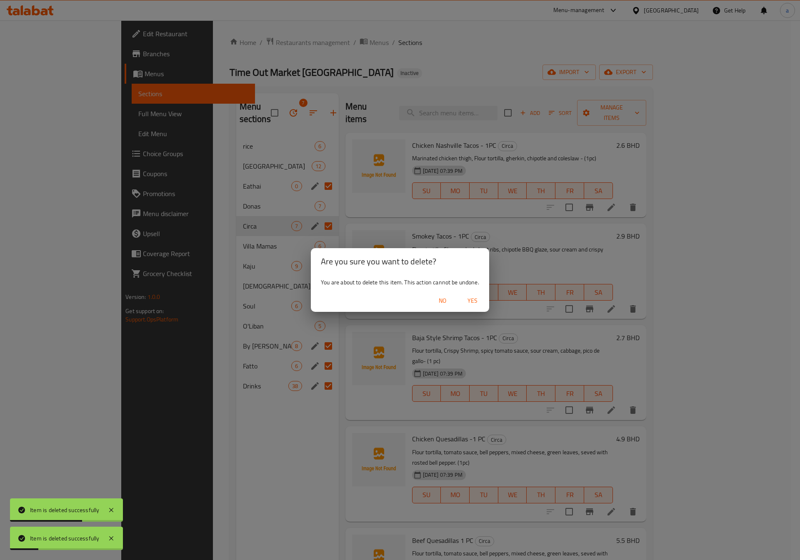
click at [464, 300] on span "Yes" at bounding box center [472, 301] width 20 height 10
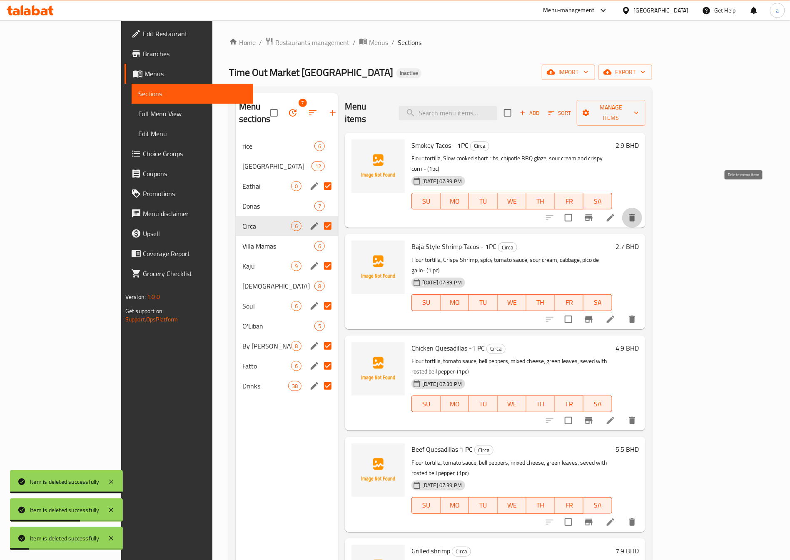
click at [484, 208] on button "delete" at bounding box center [632, 218] width 20 height 20
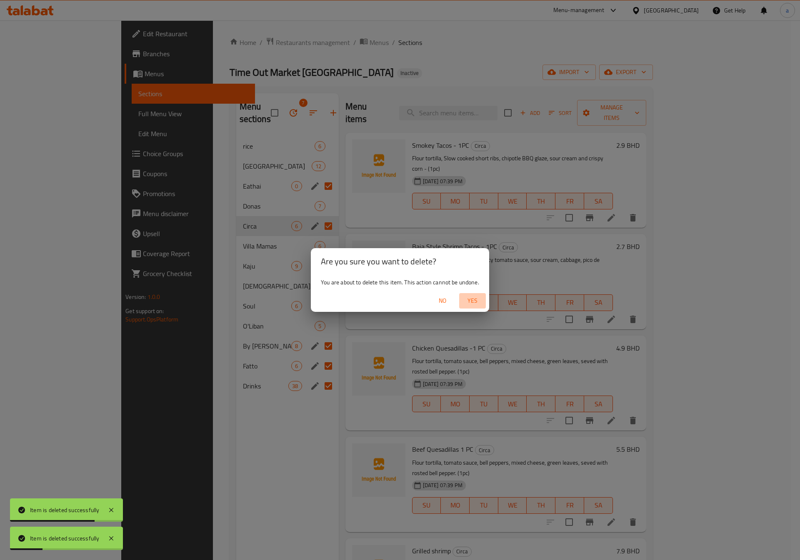
click at [474, 301] on span "Yes" at bounding box center [472, 301] width 20 height 10
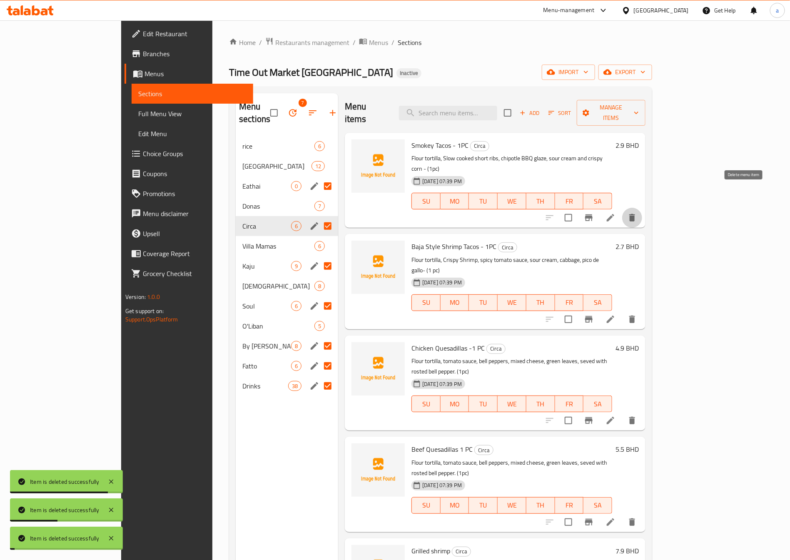
click at [484, 214] on icon "delete" at bounding box center [632, 217] width 6 height 7
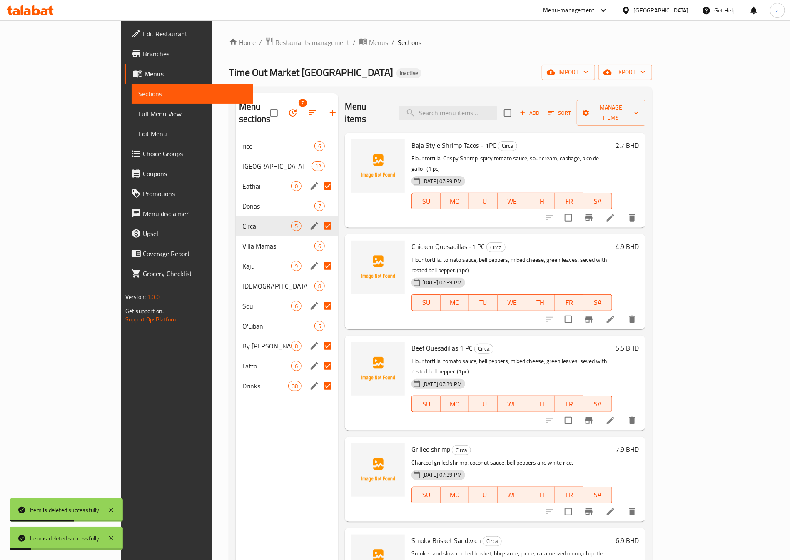
click at [484, 214] on icon "delete" at bounding box center [632, 217] width 6 height 7
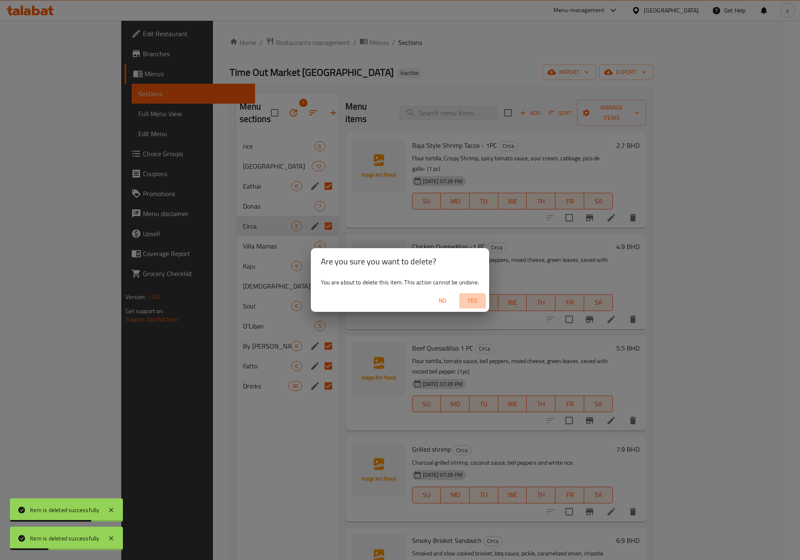
click at [472, 300] on span "Yes" at bounding box center [472, 301] width 20 height 10
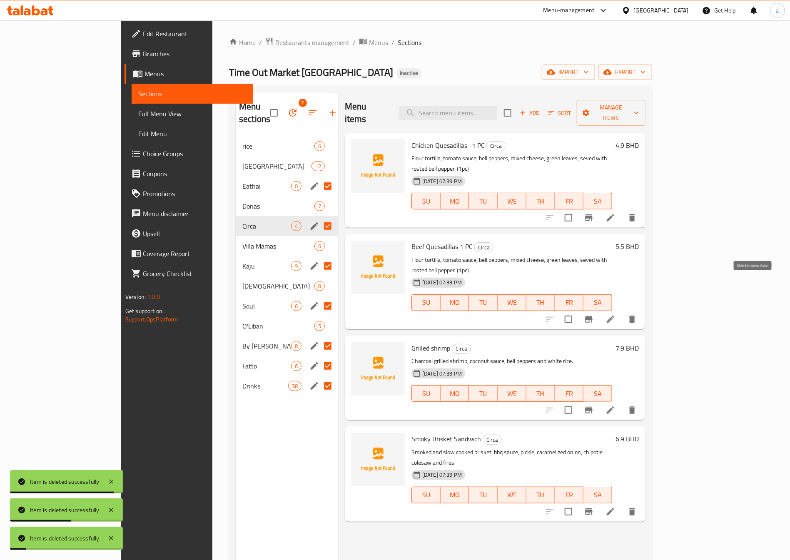
click at [484, 314] on icon "delete" at bounding box center [632, 319] width 10 height 10
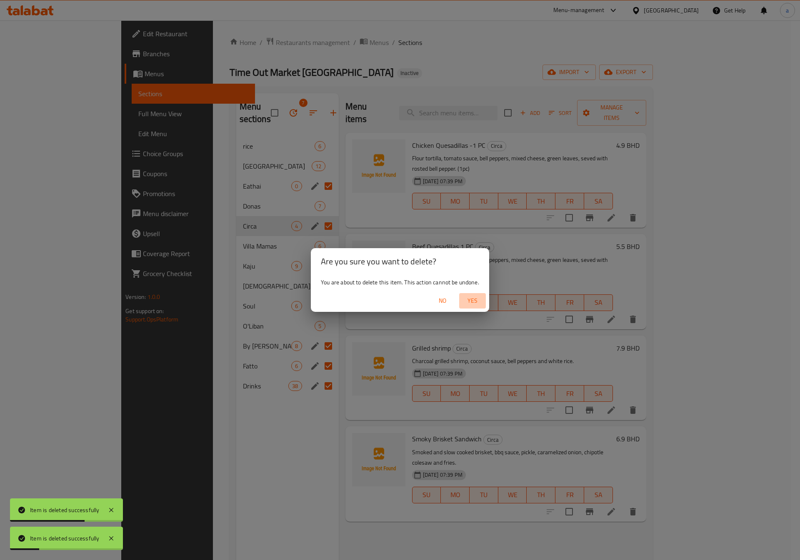
click at [467, 299] on span "Yes" at bounding box center [472, 301] width 20 height 10
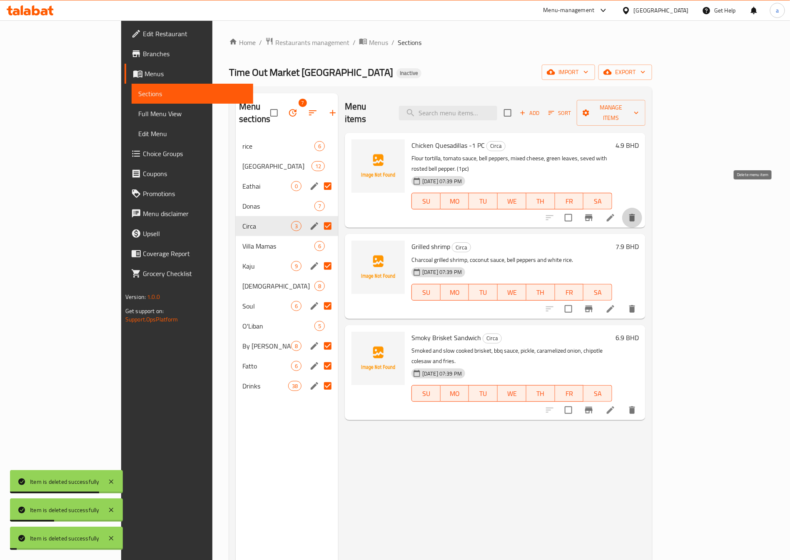
click at [484, 213] on icon "delete" at bounding box center [632, 218] width 10 height 10
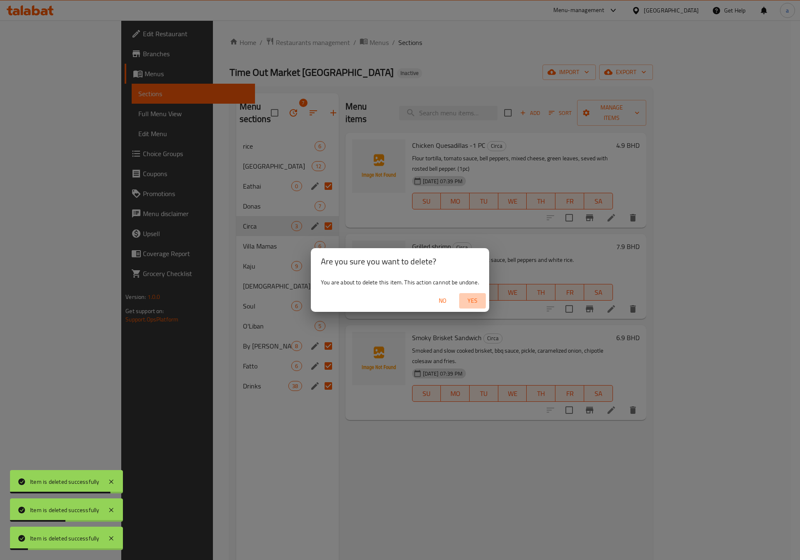
click at [474, 301] on span "Yes" at bounding box center [472, 301] width 20 height 10
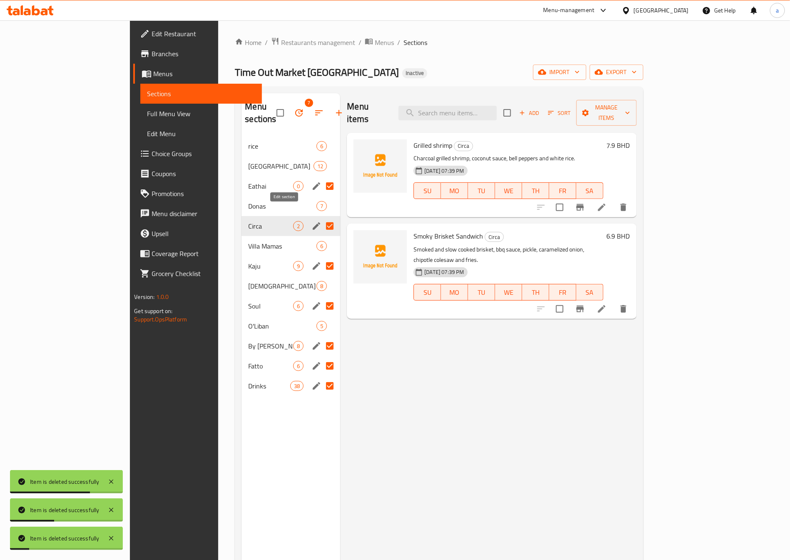
click at [312, 221] on icon "edit" at bounding box center [317, 226] width 10 height 10
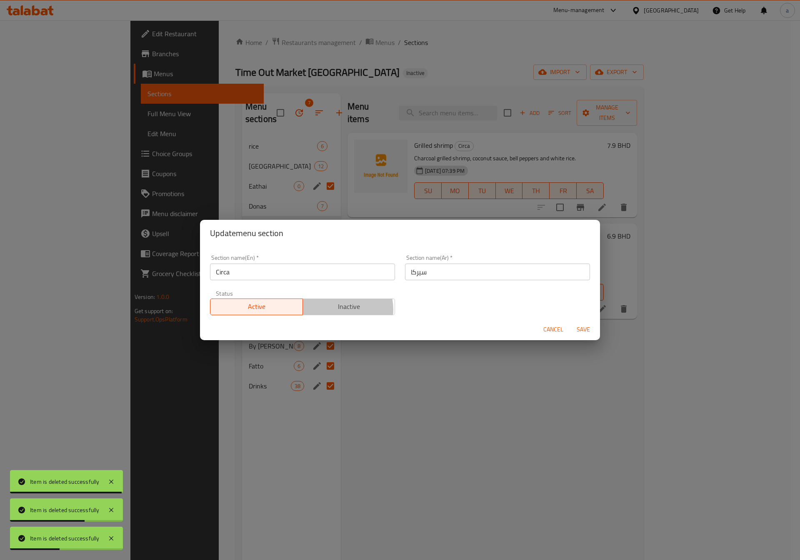
click at [335, 310] on span "Inactive" at bounding box center [349, 307] width 86 height 12
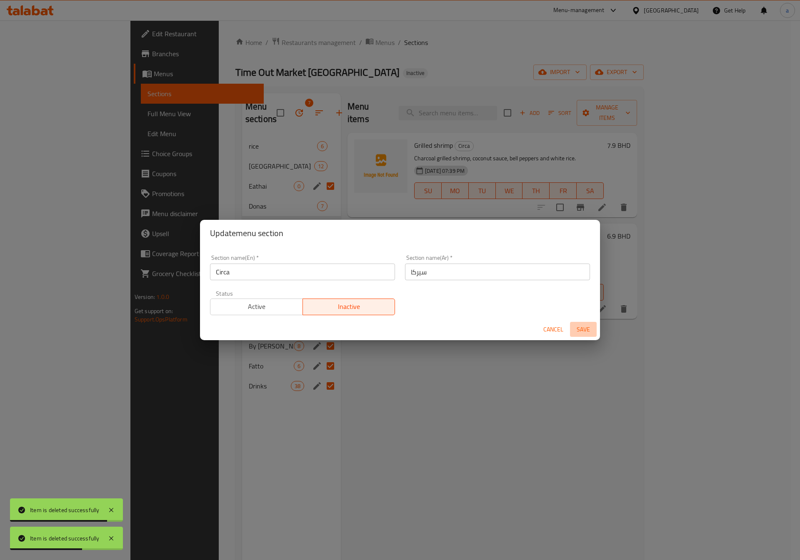
click at [484, 330] on span "Save" at bounding box center [583, 329] width 20 height 10
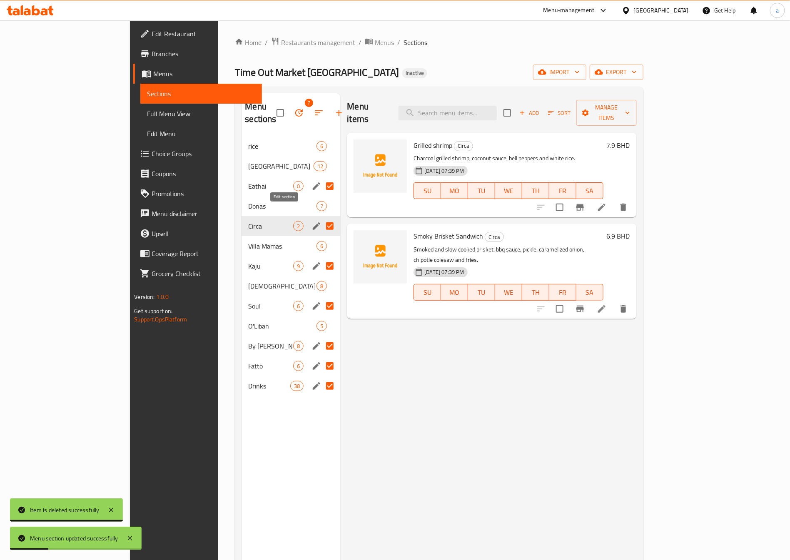
click at [312, 221] on icon "edit" at bounding box center [317, 226] width 10 height 10
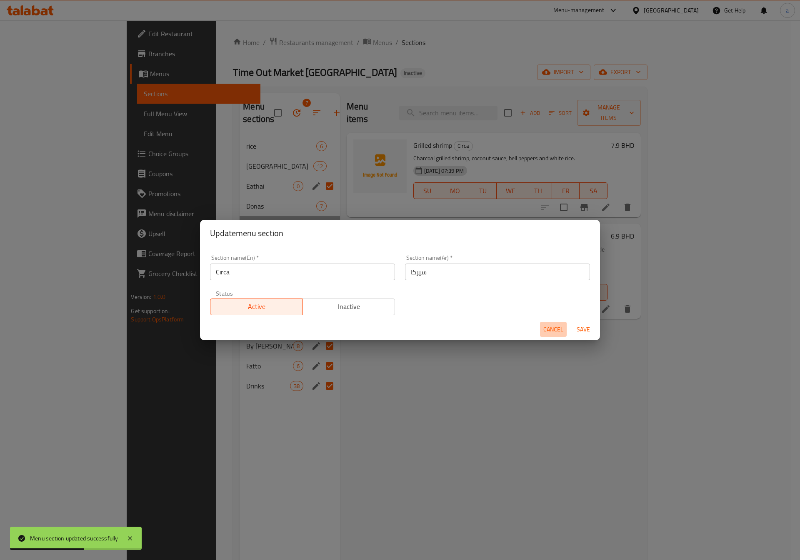
click at [484, 331] on span "Cancel" at bounding box center [553, 329] width 20 height 10
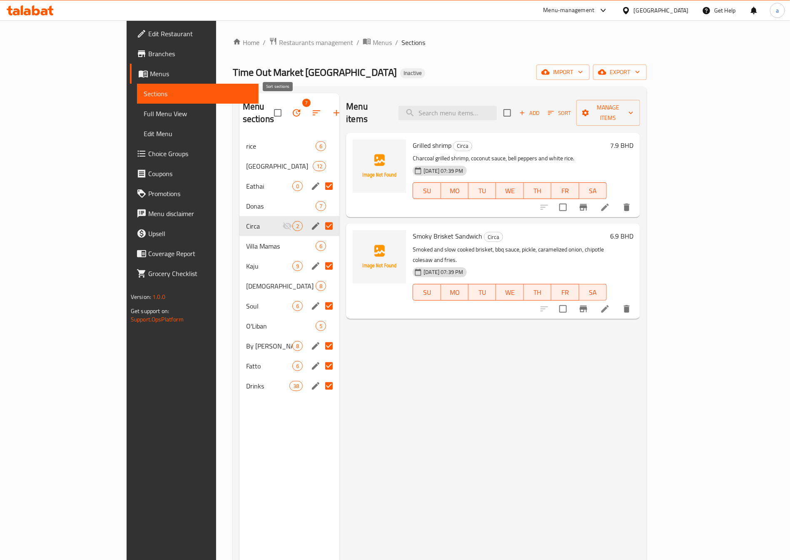
click at [312, 109] on icon "button" at bounding box center [317, 113] width 10 height 10
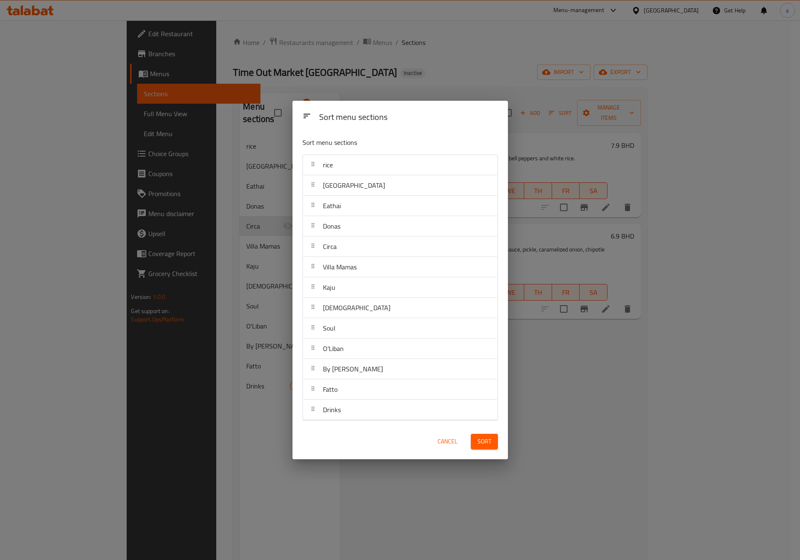
click at [325, 174] on div "rice" at bounding box center [327, 165] width 17 height 20
click at [330, 185] on span "Florencia" at bounding box center [354, 185] width 62 height 12
click at [315, 119] on div at bounding box center [307, 117] width 17 height 20
click at [448, 339] on span "Cancel" at bounding box center [447, 442] width 20 height 10
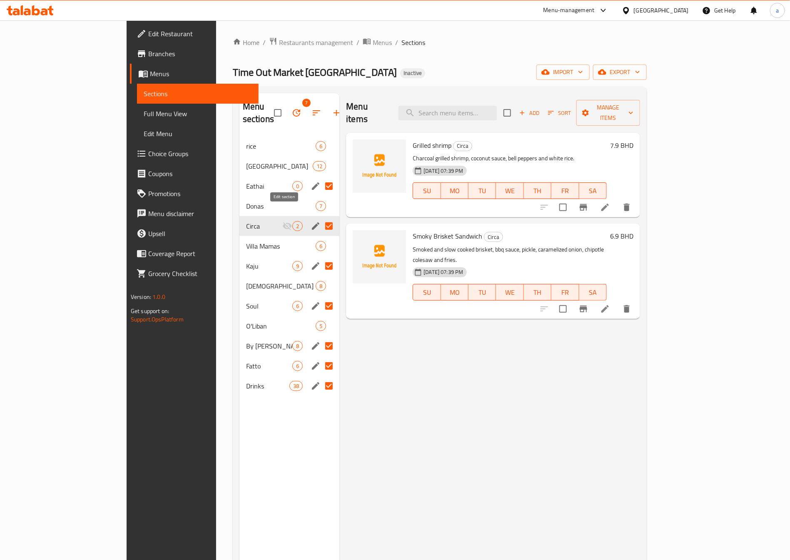
click at [312, 222] on icon "edit" at bounding box center [315, 225] width 7 height 7
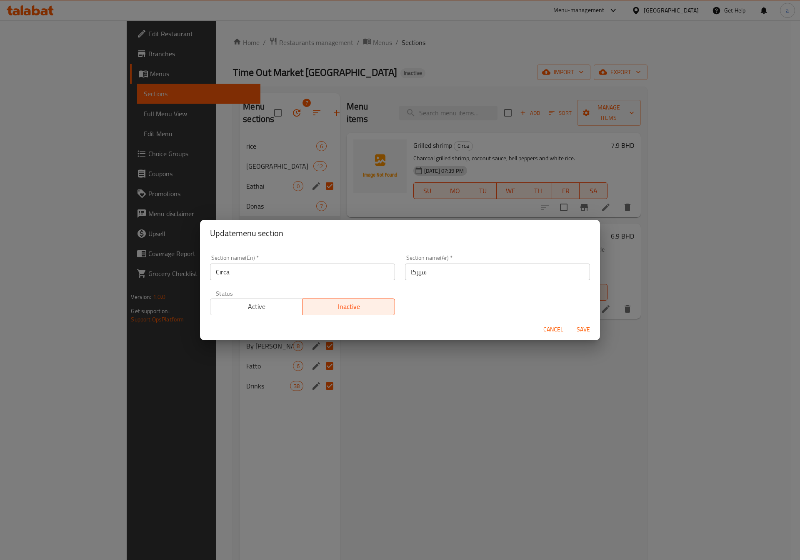
click at [285, 302] on span "Active" at bounding box center [257, 307] width 86 height 12
click at [484, 329] on span "Save" at bounding box center [583, 329] width 20 height 10
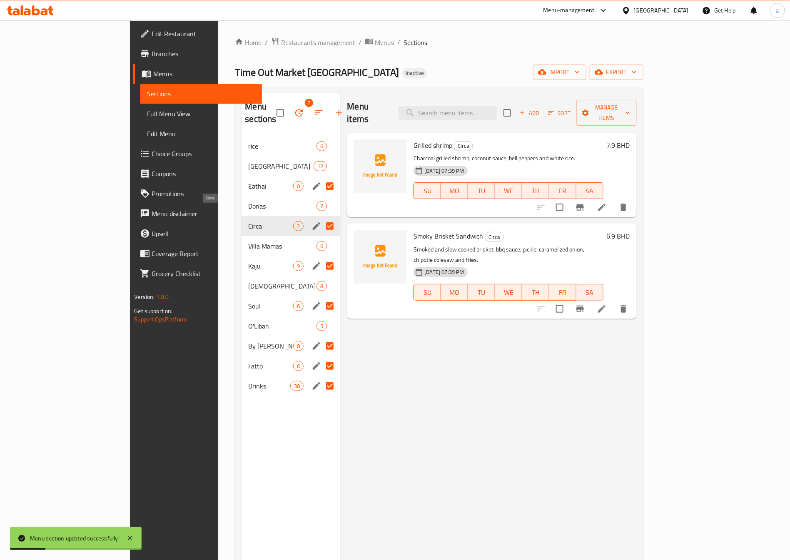
click at [248, 221] on span "Circa" at bounding box center [270, 226] width 45 height 10
click at [484, 202] on icon "delete" at bounding box center [624, 207] width 10 height 10
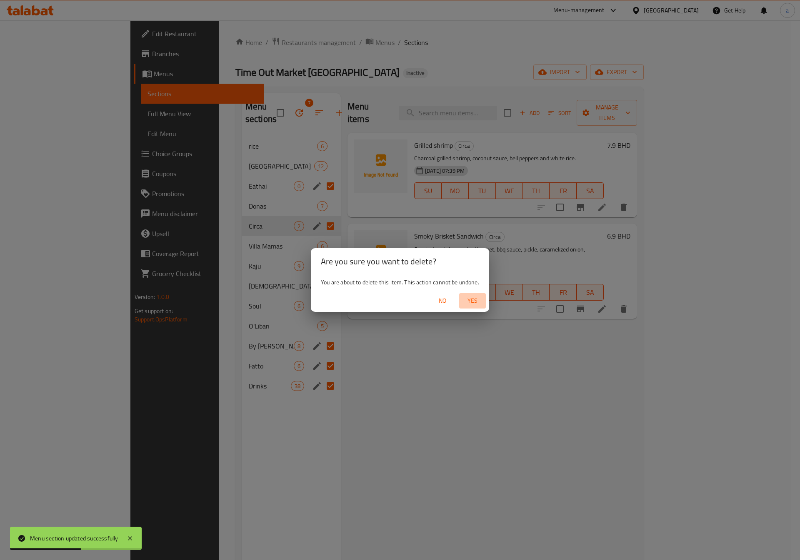
click at [470, 299] on span "Yes" at bounding box center [472, 301] width 20 height 10
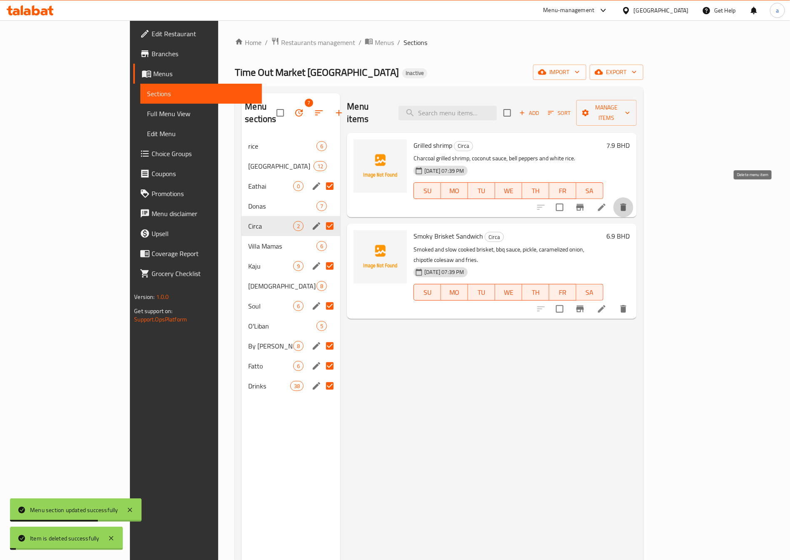
click at [484, 200] on button "delete" at bounding box center [624, 207] width 20 height 20
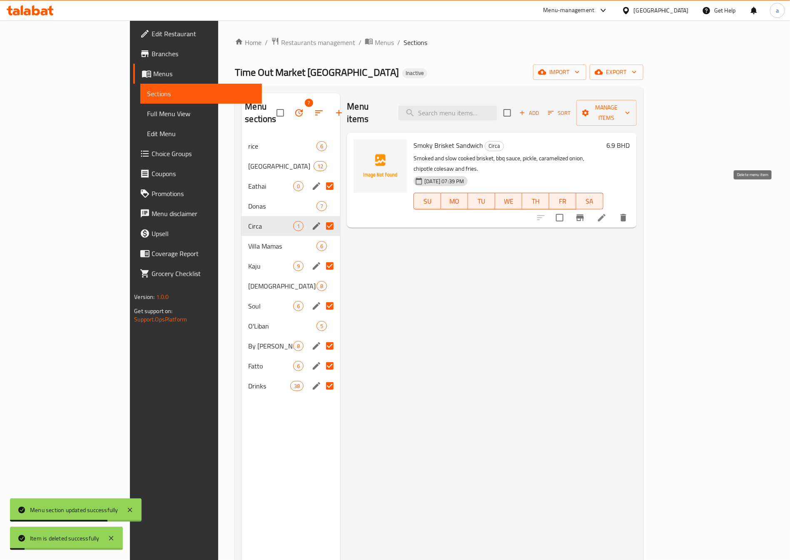
click at [484, 208] on button "delete" at bounding box center [624, 218] width 20 height 20
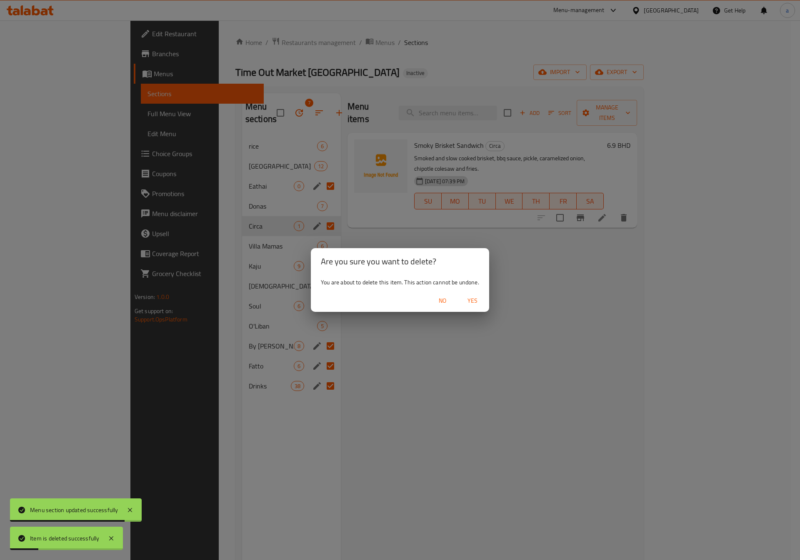
click at [475, 304] on span "Yes" at bounding box center [472, 301] width 20 height 10
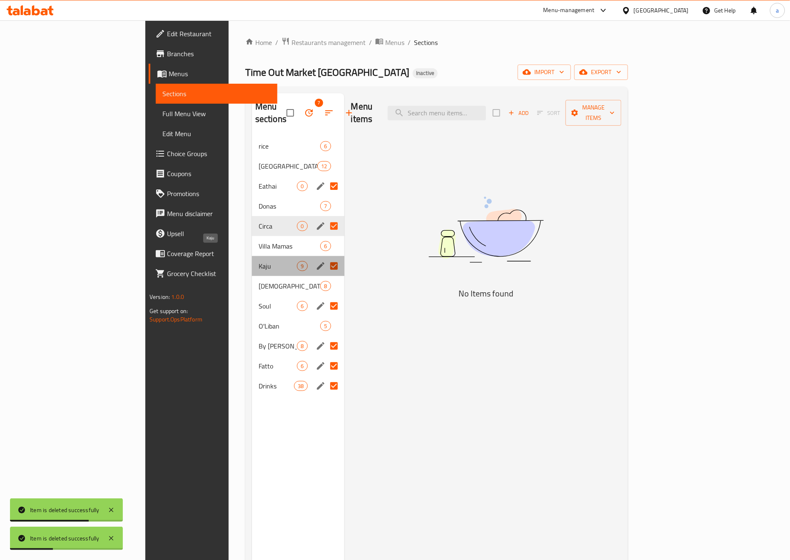
click at [259, 261] on span "Kaju" at bounding box center [278, 266] width 39 height 10
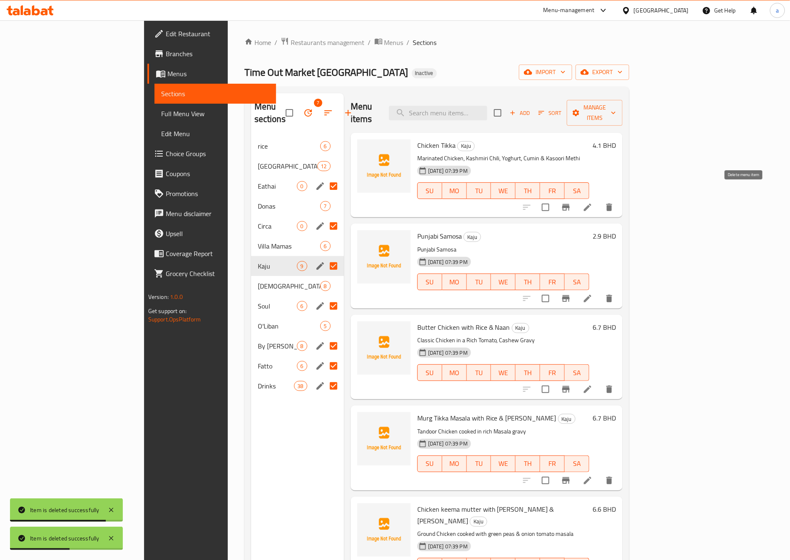
click at [484, 204] on icon "delete" at bounding box center [609, 207] width 6 height 7
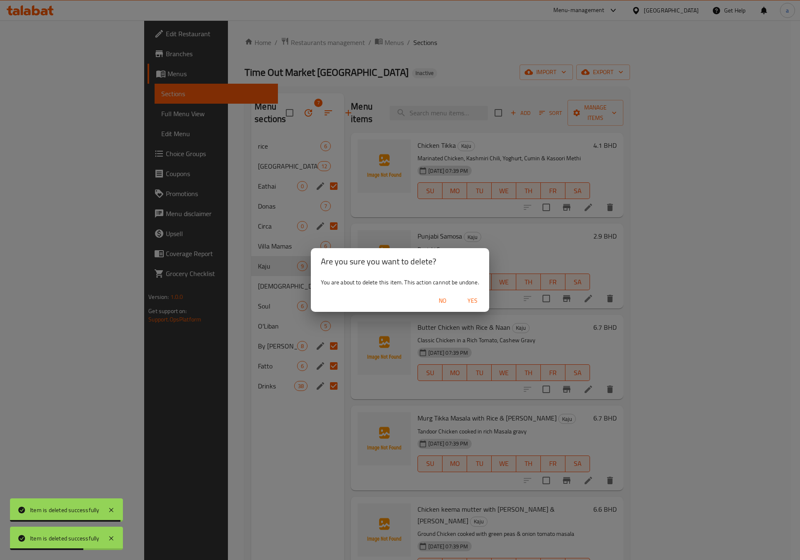
click at [468, 297] on span "Yes" at bounding box center [472, 301] width 20 height 10
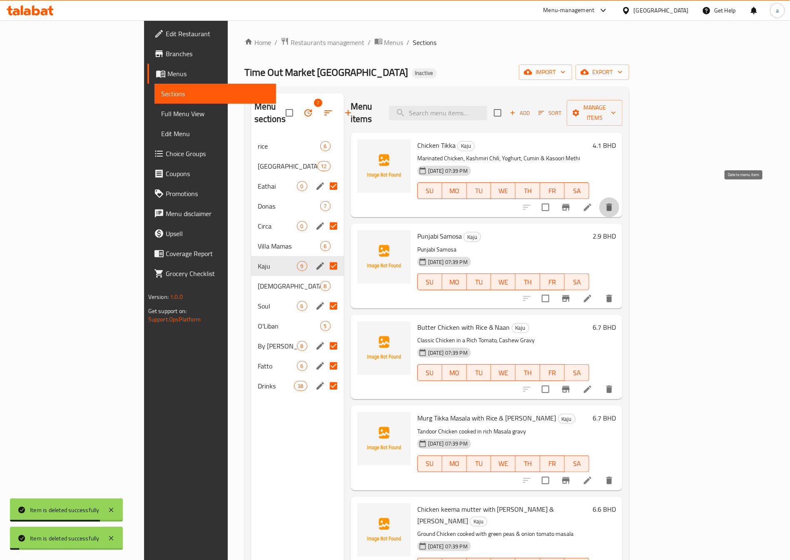
click at [484, 202] on icon "delete" at bounding box center [609, 207] width 10 height 10
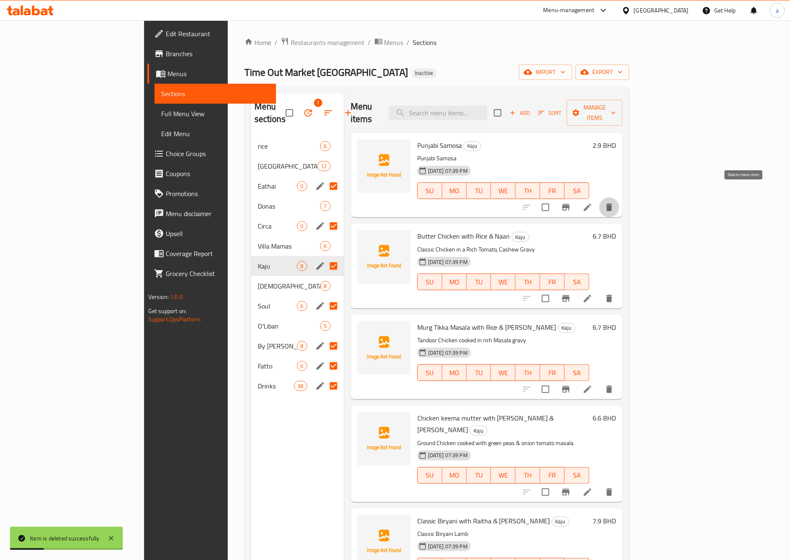
click at [484, 202] on icon "delete" at bounding box center [609, 207] width 10 height 10
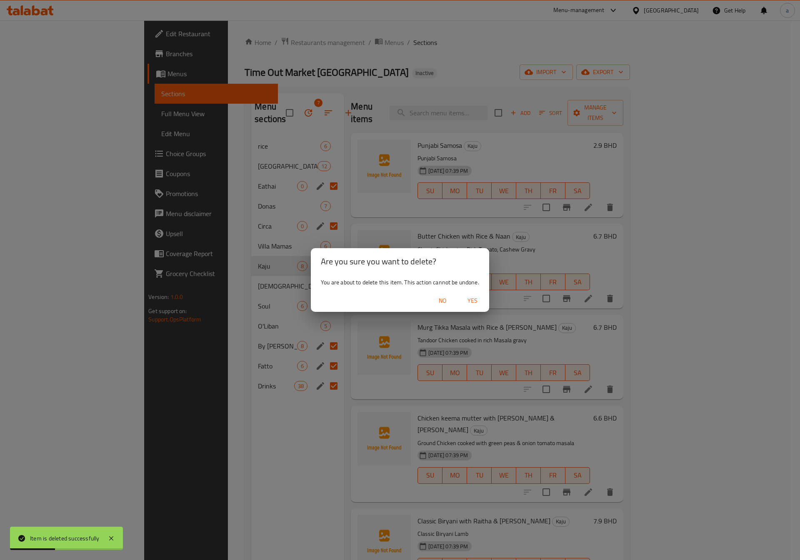
click at [473, 299] on span "Yes" at bounding box center [472, 301] width 20 height 10
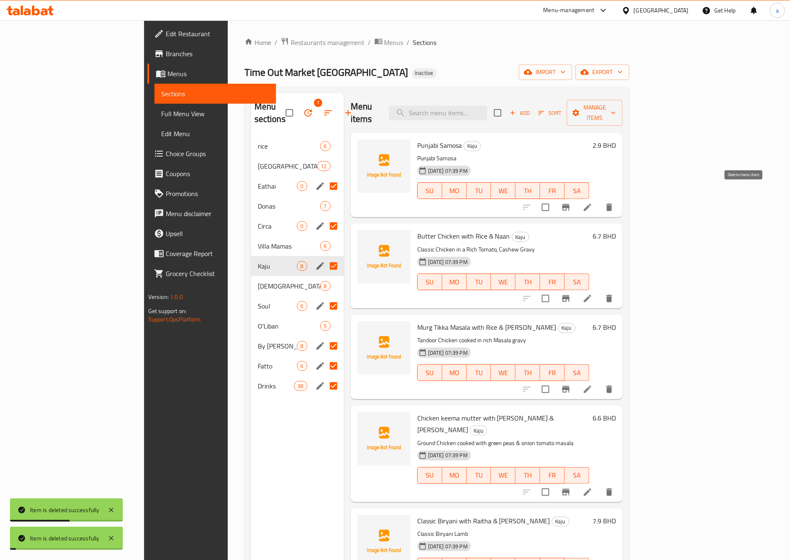
click at [484, 204] on icon "delete" at bounding box center [609, 207] width 6 height 7
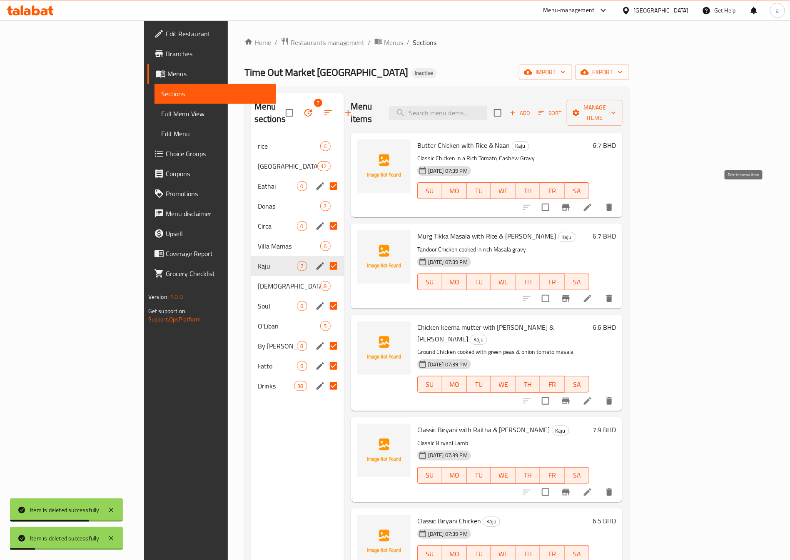
click at [484, 198] on button "delete" at bounding box center [609, 207] width 20 height 20
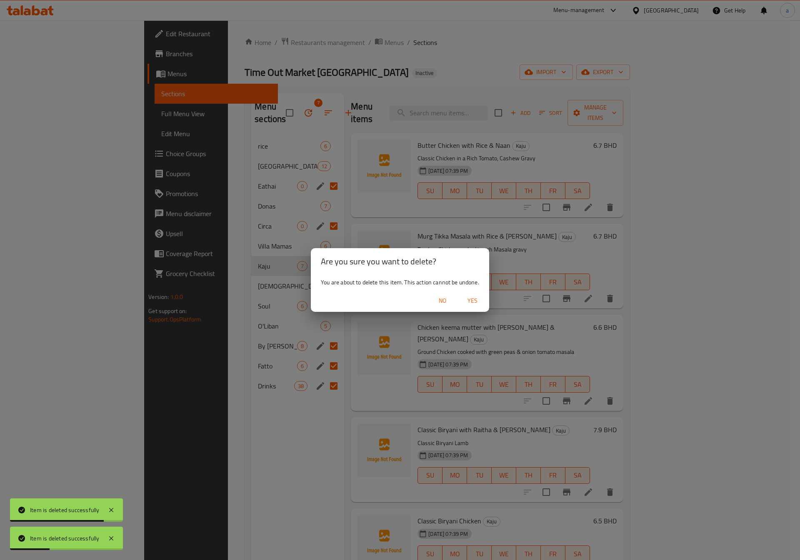
click at [471, 299] on span "Yes" at bounding box center [472, 301] width 20 height 10
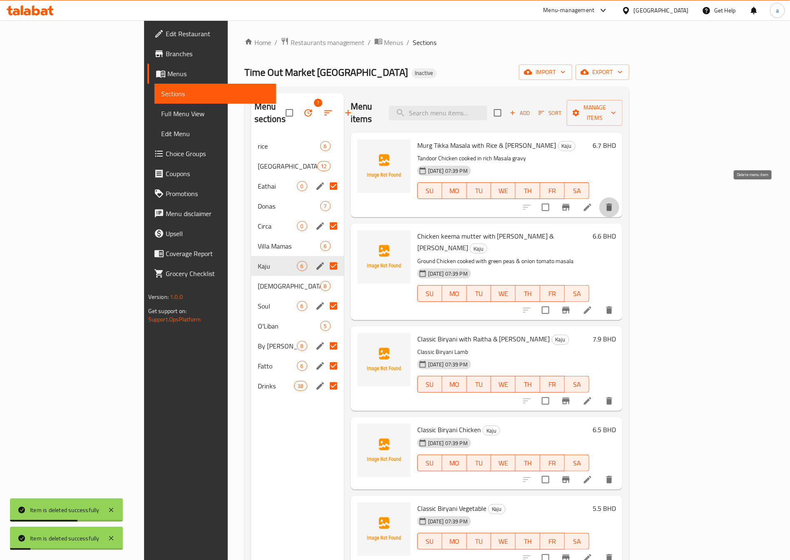
click at [484, 202] on icon "delete" at bounding box center [609, 207] width 10 height 10
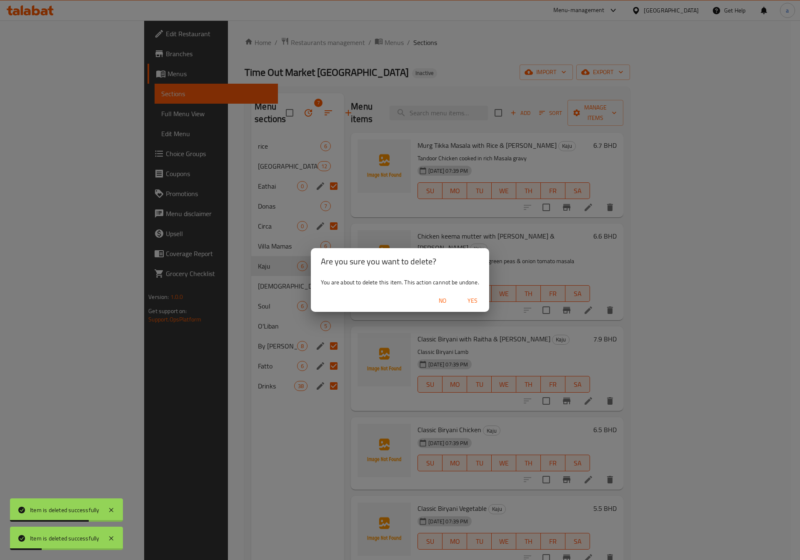
click at [472, 300] on span "Yes" at bounding box center [472, 301] width 20 height 10
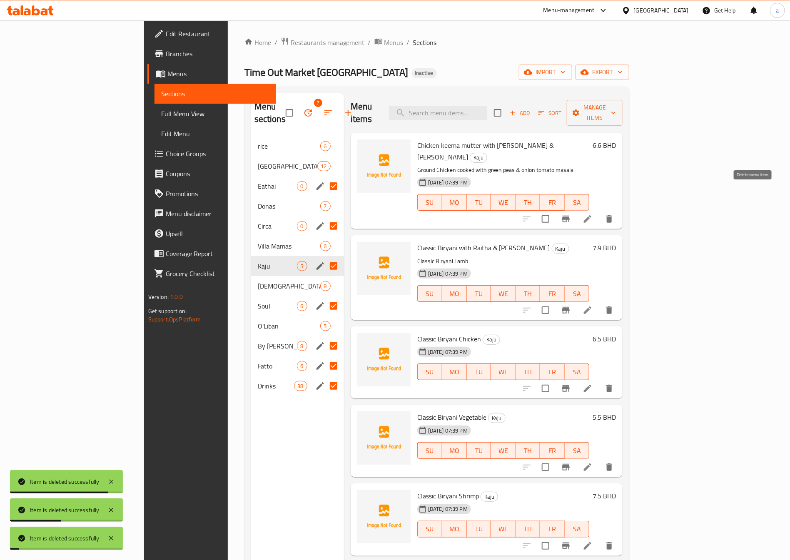
click at [484, 215] on icon "delete" at bounding box center [609, 218] width 6 height 7
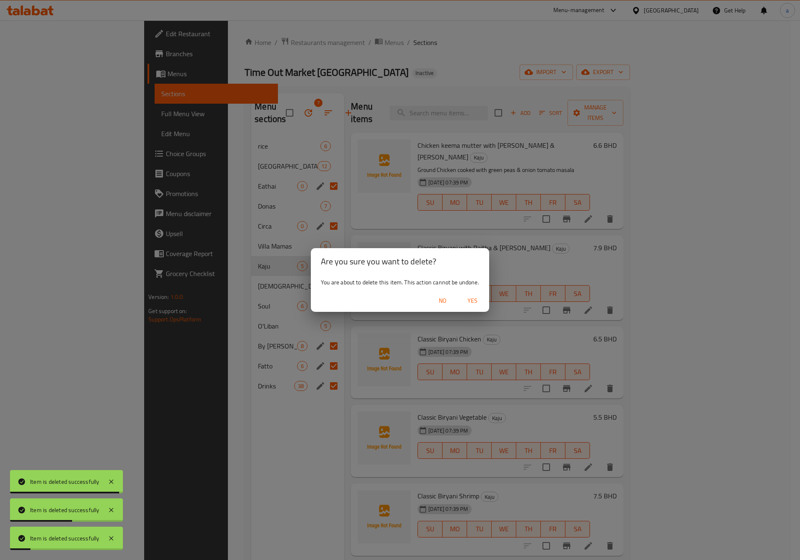
click at [474, 302] on span "Yes" at bounding box center [472, 301] width 20 height 10
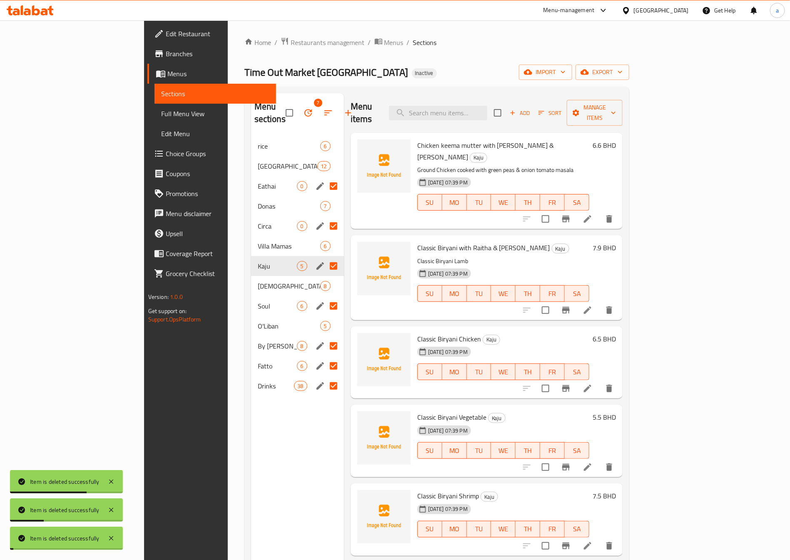
click at [484, 214] on icon "delete" at bounding box center [609, 219] width 10 height 10
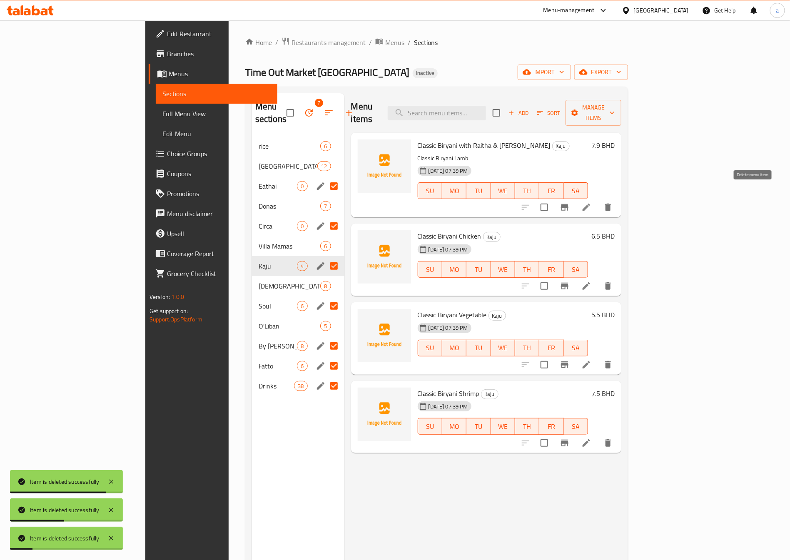
click at [484, 204] on icon "delete" at bounding box center [608, 207] width 6 height 7
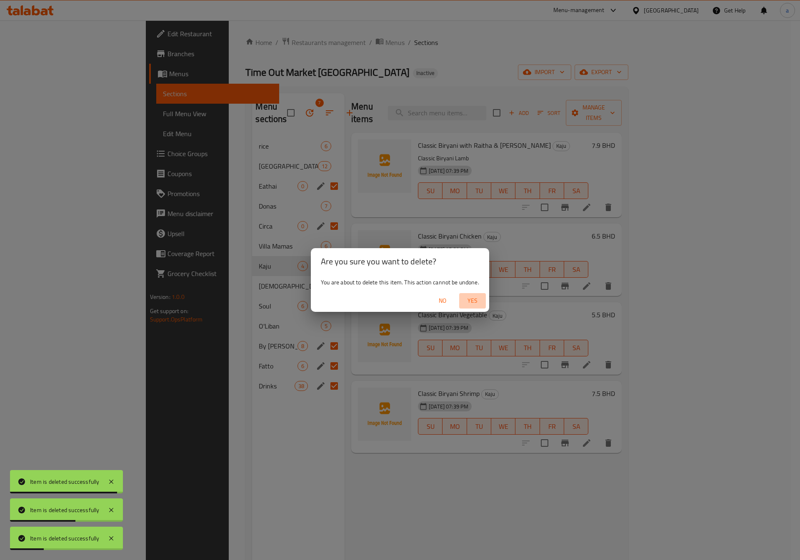
click at [471, 296] on span "Yes" at bounding box center [472, 301] width 20 height 10
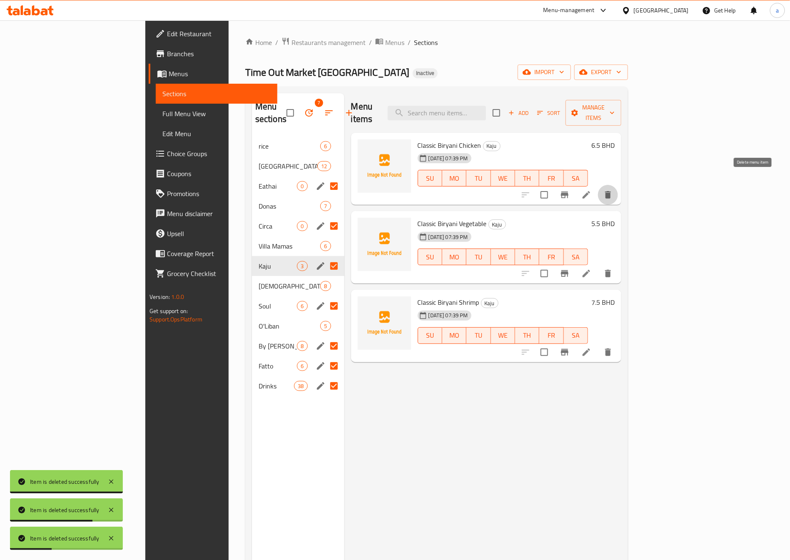
click at [484, 191] on icon "delete" at bounding box center [608, 194] width 6 height 7
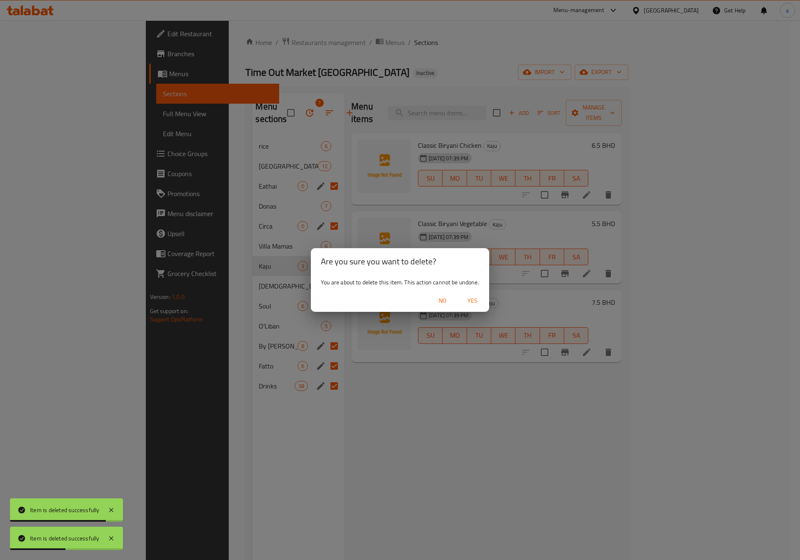
click at [473, 297] on span "Yes" at bounding box center [472, 301] width 20 height 10
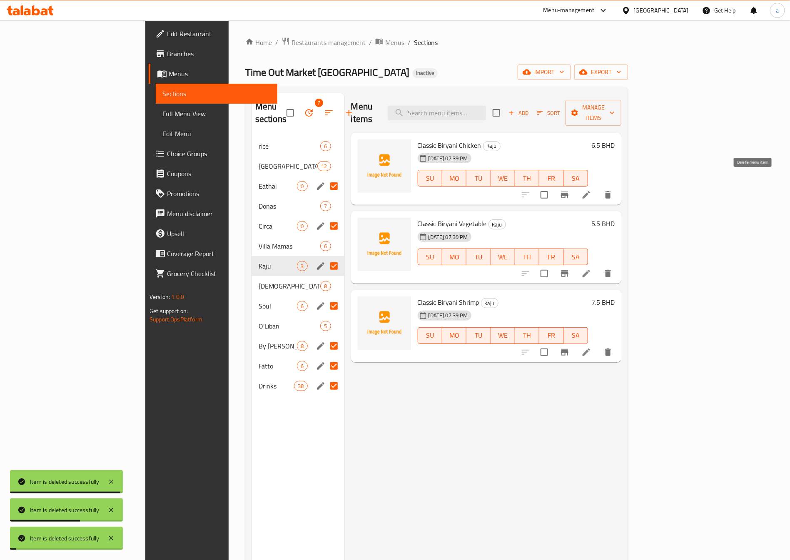
click at [484, 191] on icon "delete" at bounding box center [608, 194] width 6 height 7
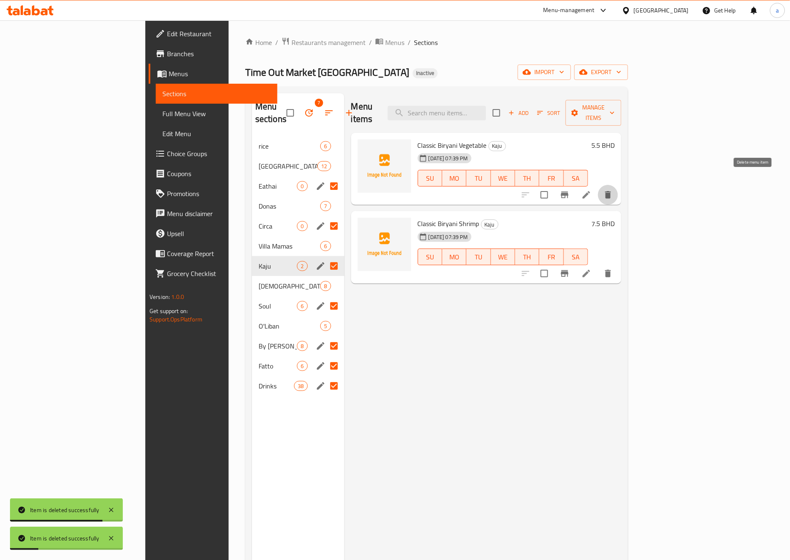
click at [484, 191] on icon "delete" at bounding box center [608, 194] width 6 height 7
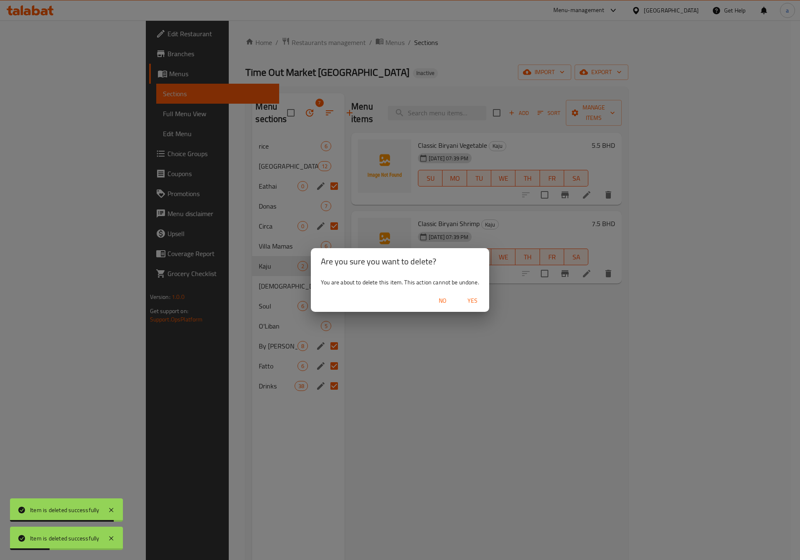
click at [470, 302] on span "Yes" at bounding box center [472, 301] width 20 height 10
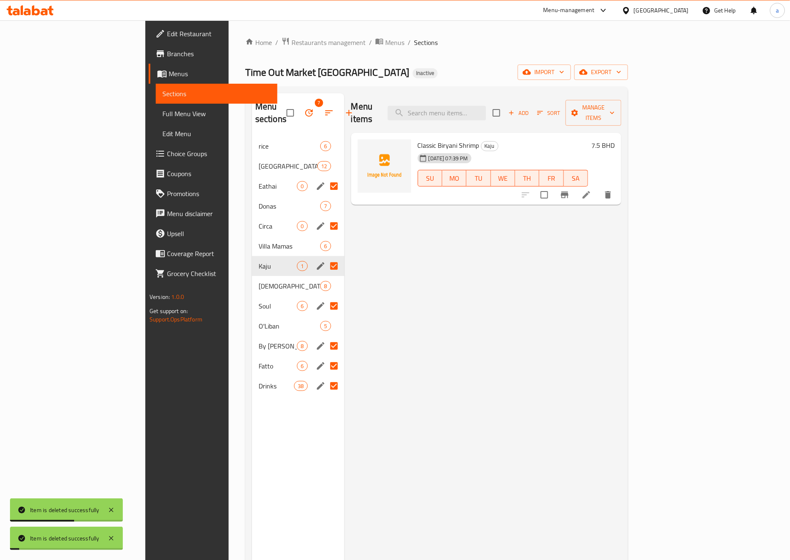
click at [484, 190] on icon "delete" at bounding box center [608, 195] width 10 height 10
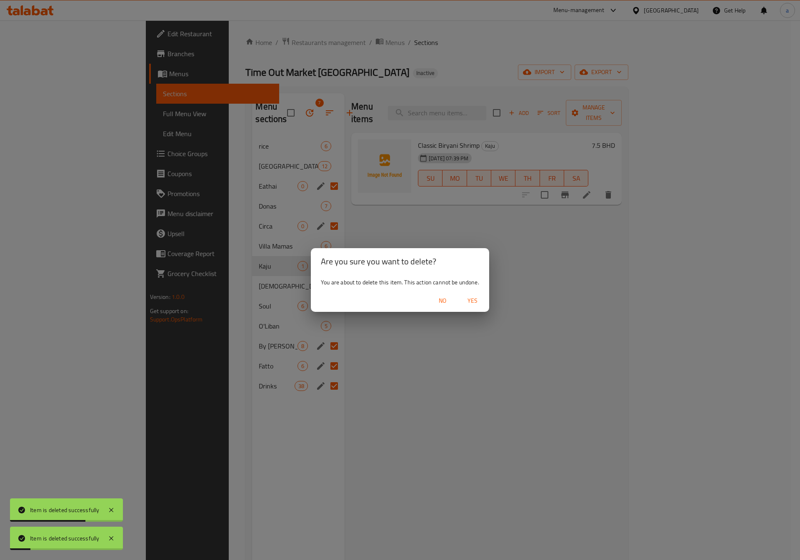
click at [467, 300] on span "Yes" at bounding box center [472, 301] width 20 height 10
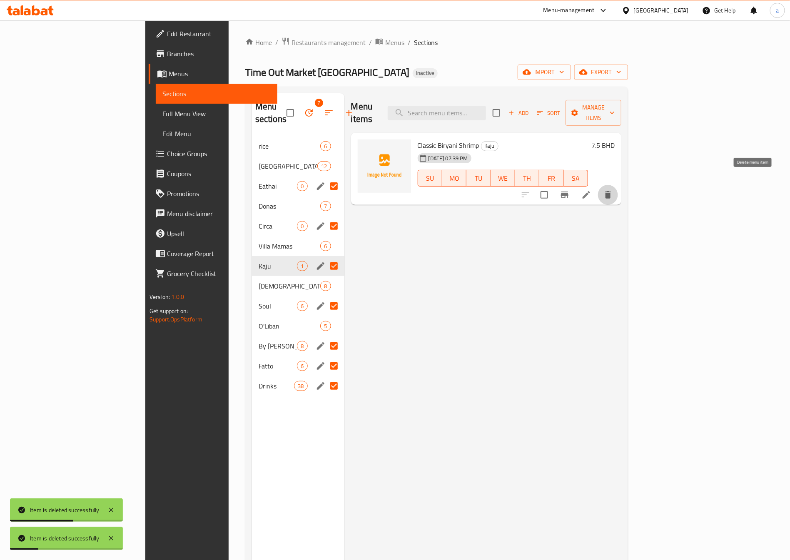
click at [484, 186] on button "delete" at bounding box center [608, 195] width 20 height 20
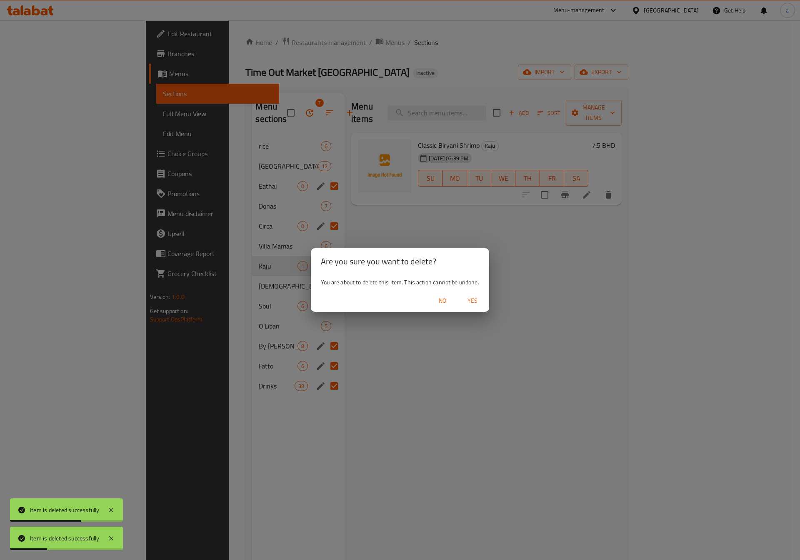
click at [468, 299] on span "Yes" at bounding box center [472, 301] width 20 height 10
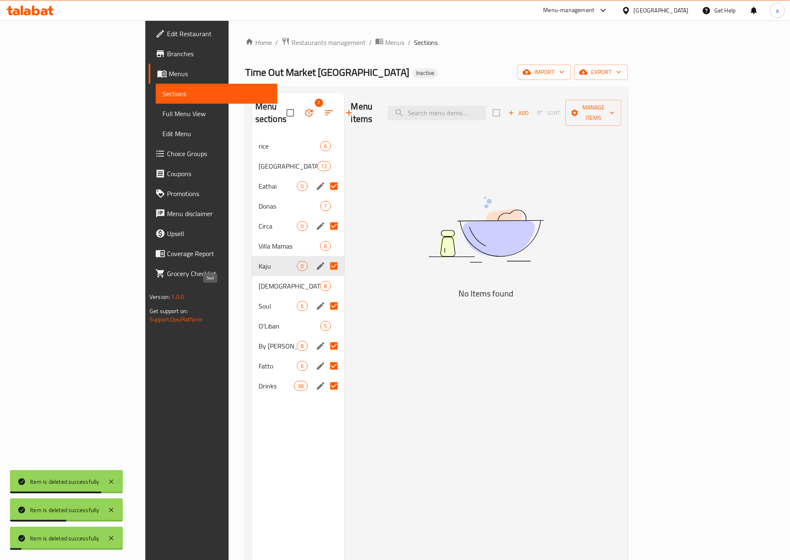
click at [259, 301] on span "Soul" at bounding box center [278, 306] width 39 height 10
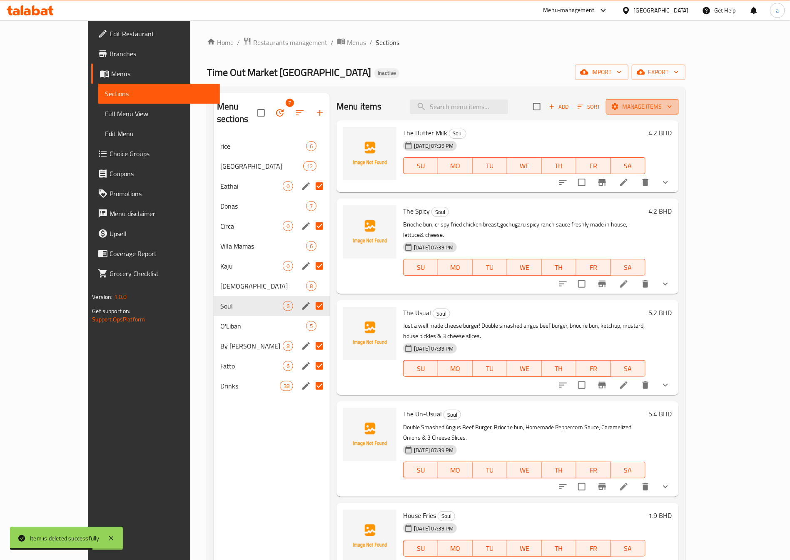
click at [484, 102] on icon "button" at bounding box center [670, 106] width 8 height 8
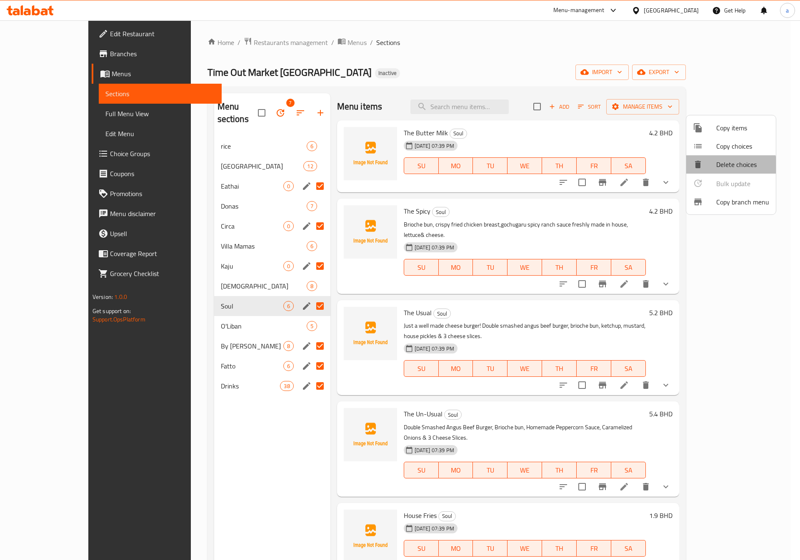
click at [484, 169] on div at bounding box center [704, 165] width 23 height 10
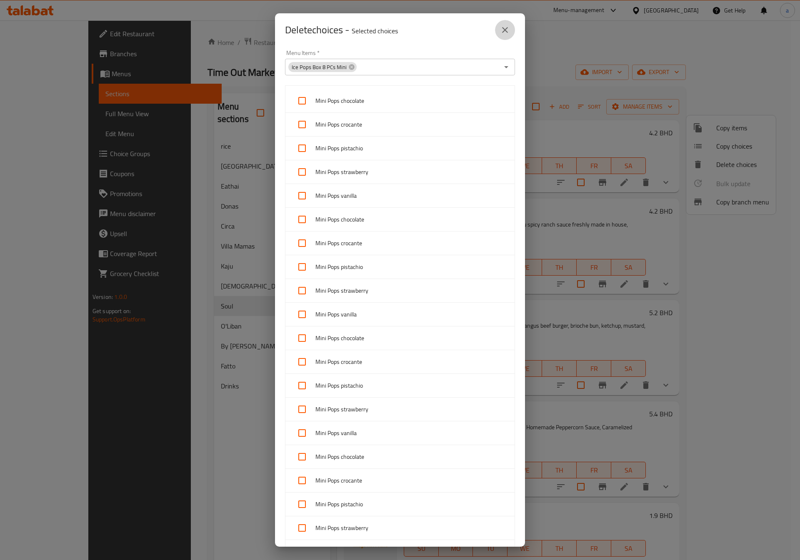
click at [484, 30] on icon "close" at bounding box center [505, 30] width 10 height 10
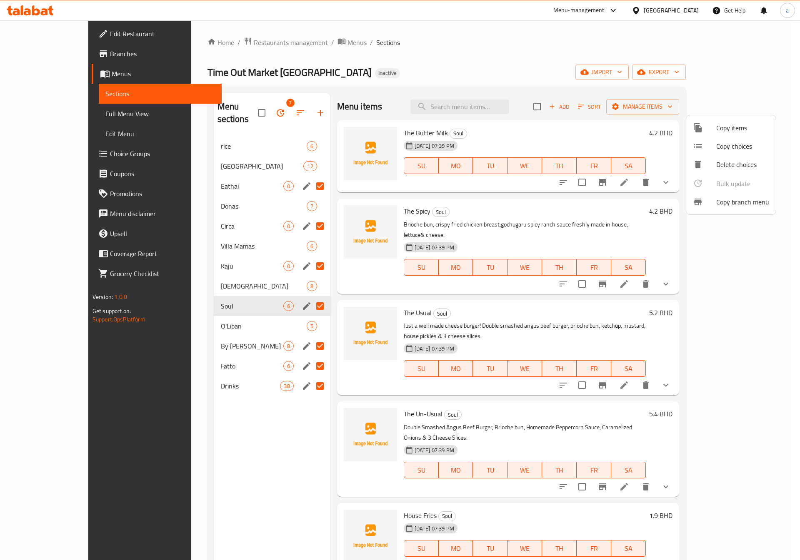
click at [484, 138] on div at bounding box center [400, 280] width 800 height 560
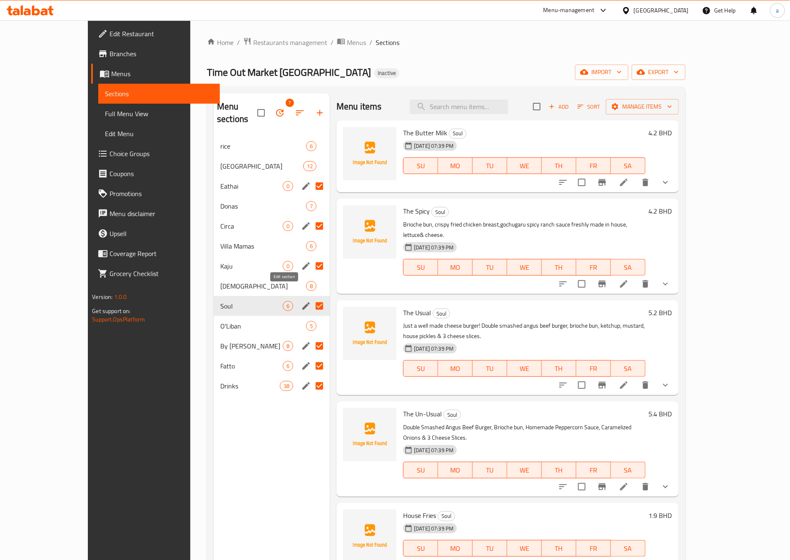
click at [301, 301] on icon "edit" at bounding box center [306, 306] width 10 height 10
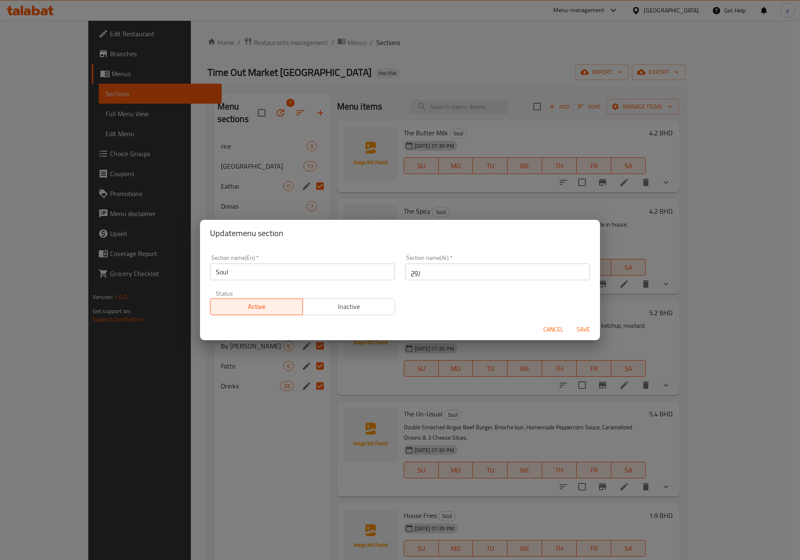
click at [484, 334] on span "Cancel" at bounding box center [553, 329] width 20 height 10
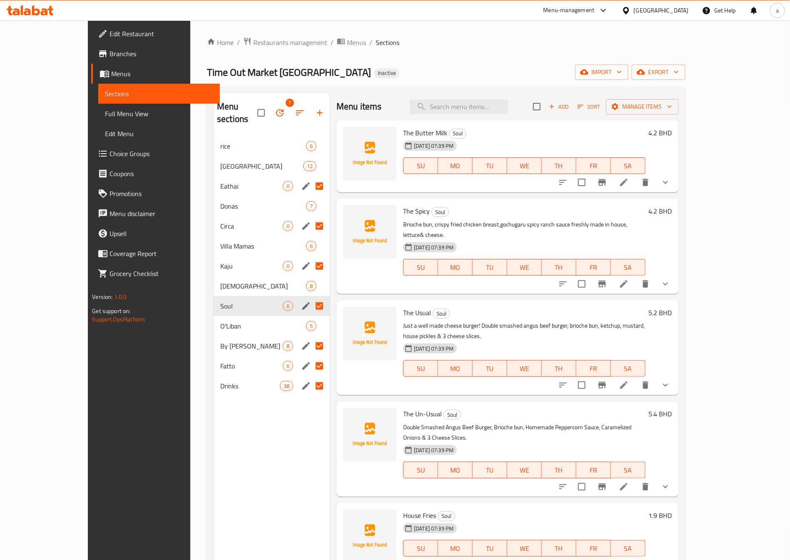
drag, startPoint x: 44, startPoint y: 119, endPoint x: 55, endPoint y: 125, distance: 12.5
click at [105, 118] on span "Full Menu View" at bounding box center [159, 114] width 108 height 10
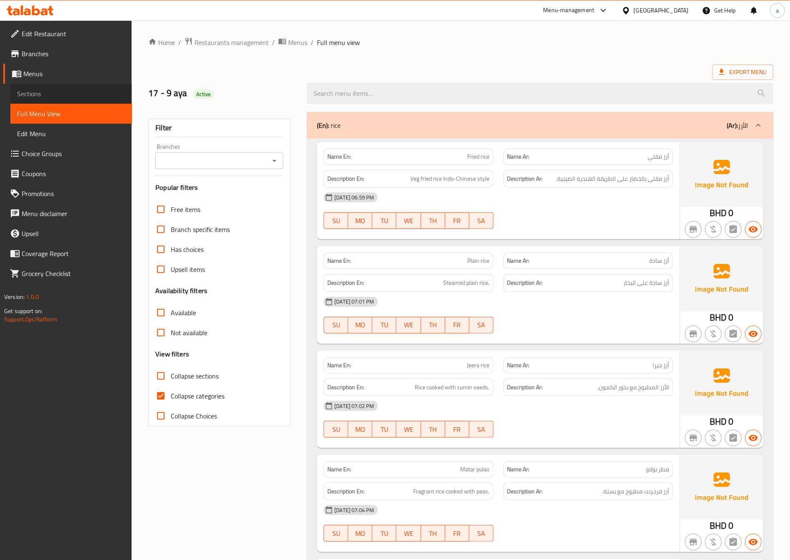
click at [55, 97] on span "Sections" at bounding box center [71, 94] width 108 height 10
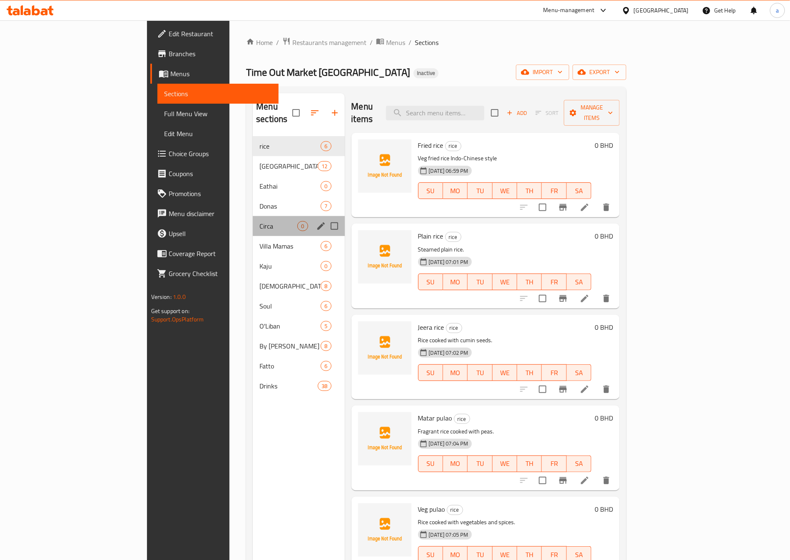
click at [282, 220] on div "Circa 0" at bounding box center [299, 226] width 92 height 20
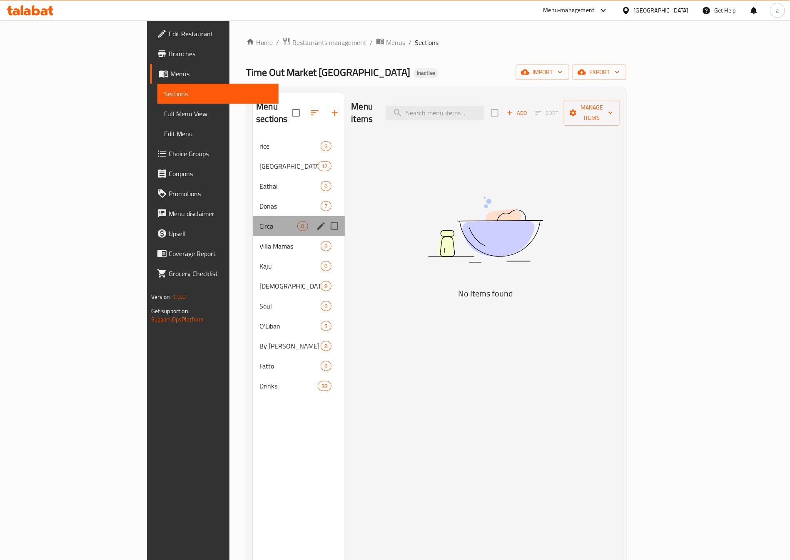
click at [253, 220] on div "Circa 0" at bounding box center [299, 226] width 92 height 20
click at [260, 241] on span "Villa Mamas" at bounding box center [279, 246] width 38 height 10
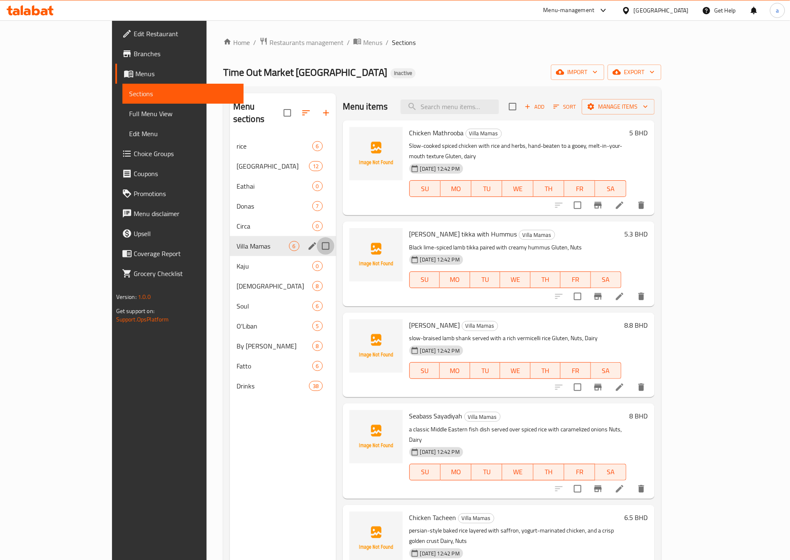
click at [317, 237] on input "Menu sections" at bounding box center [325, 245] width 17 height 17
checkbox input "true"
click at [282, 108] on icon "button" at bounding box center [287, 113] width 10 height 10
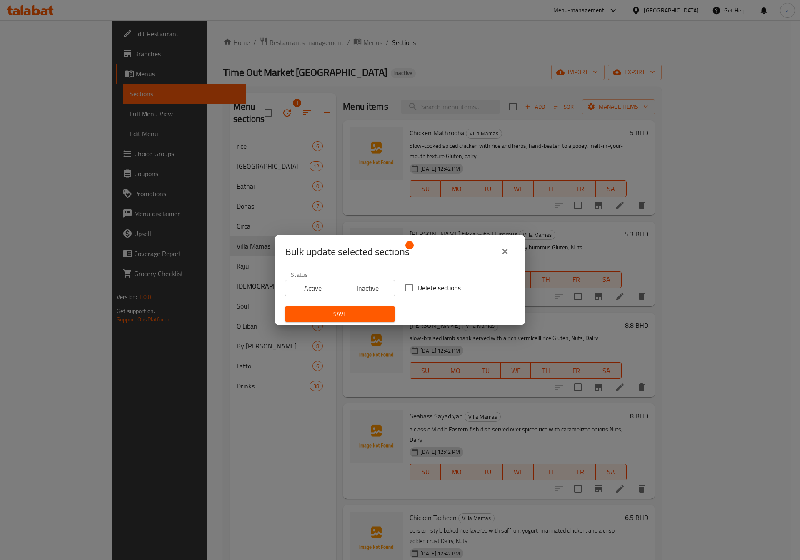
click at [413, 284] on input "Delete sections" at bounding box center [408, 287] width 17 height 17
checkbox input "true"
click at [364, 312] on span "Save" at bounding box center [340, 314] width 97 height 10
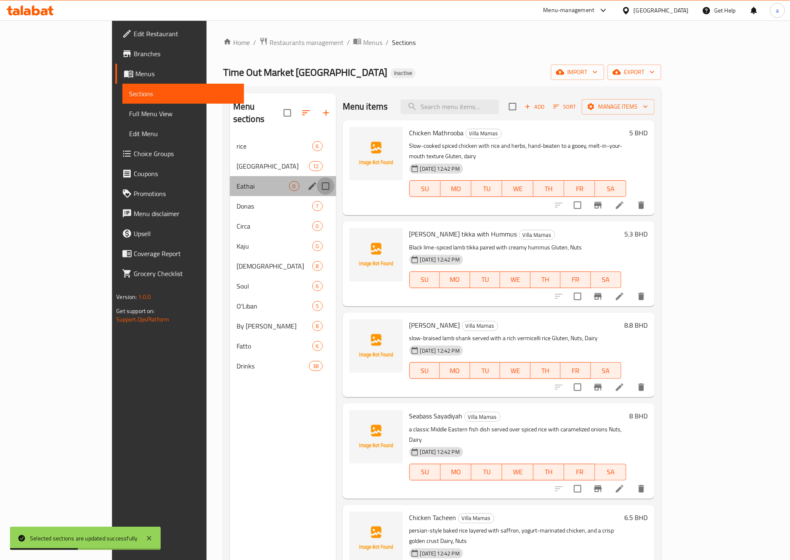
click at [317, 177] on input "Menu sections" at bounding box center [325, 185] width 17 height 17
checkbox input "true"
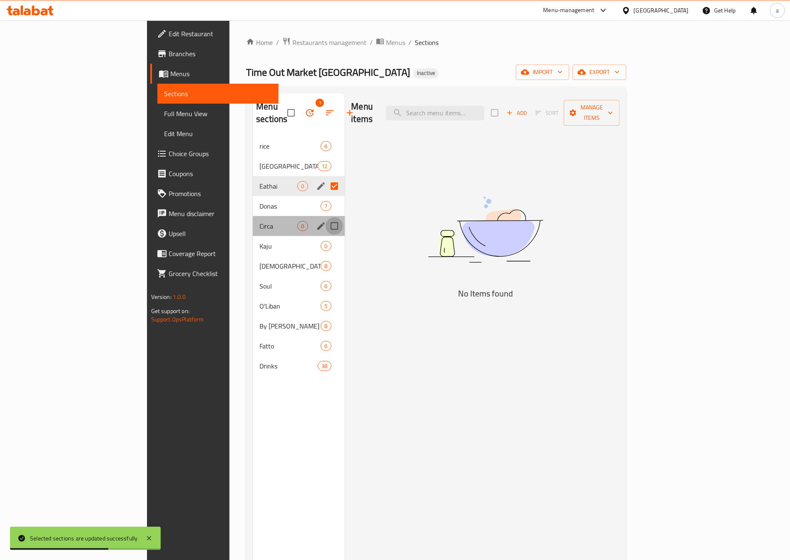
click at [326, 217] on input "Menu sections" at bounding box center [334, 225] width 17 height 17
checkbox input "true"
click at [326, 237] on input "Menu sections" at bounding box center [334, 245] width 17 height 17
checkbox input "true"
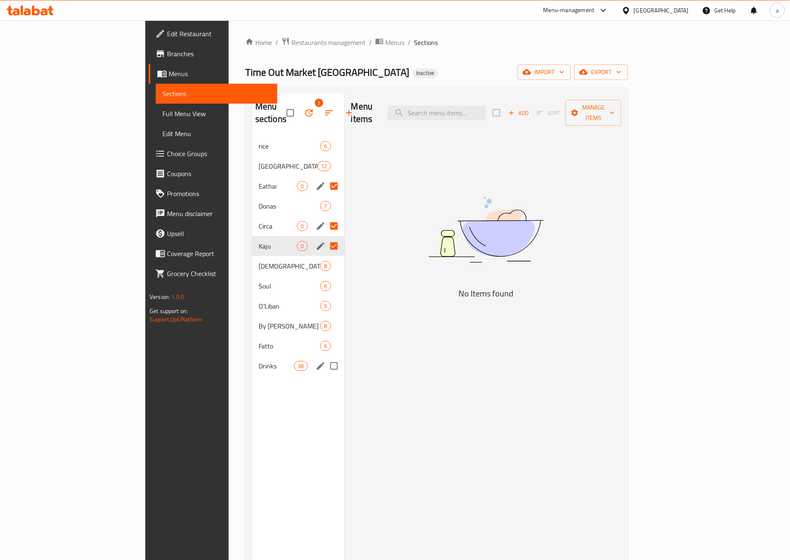
click at [325, 339] on input "Menu sections" at bounding box center [333, 365] width 17 height 17
checkbox input "true"
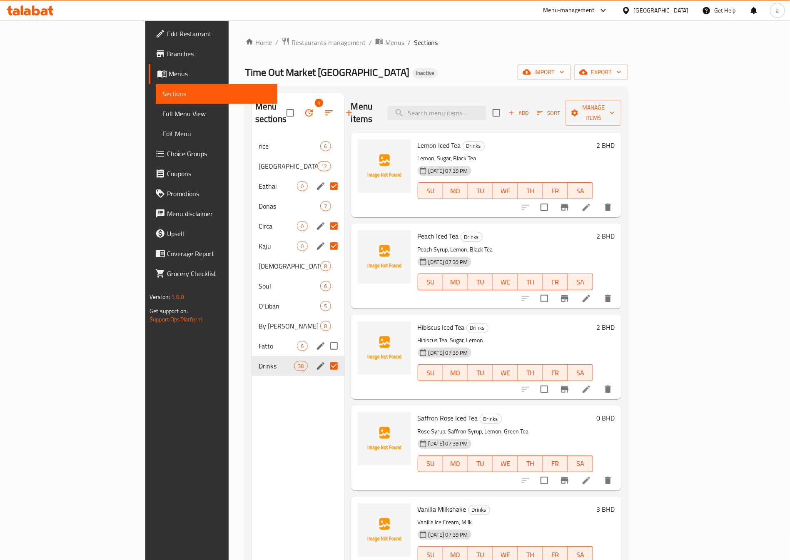
click at [325, 337] on input "Menu sections" at bounding box center [333, 345] width 17 height 17
checkbox input "true"
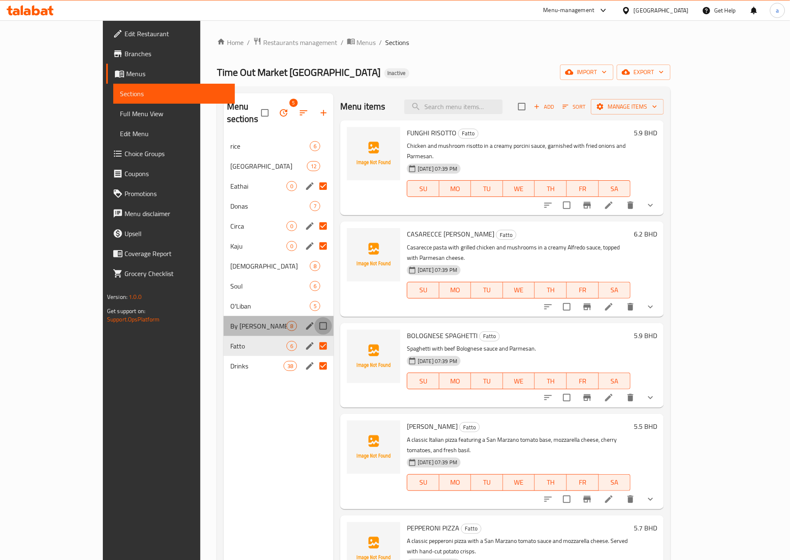
click at [314, 317] on input "Menu sections" at bounding box center [322, 325] width 17 height 17
checkbox input "true"
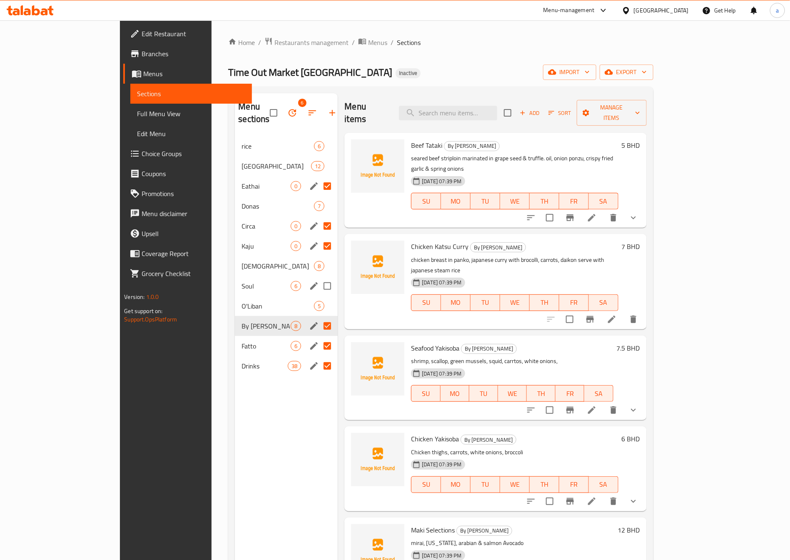
click at [319, 277] on input "Menu sections" at bounding box center [327, 285] width 17 height 17
checkbox input "true"
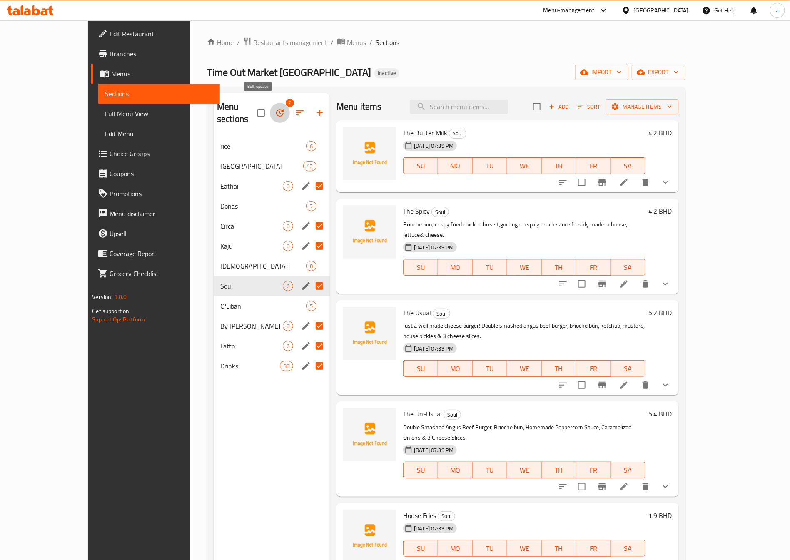
click at [275, 109] on icon "button" at bounding box center [280, 113] width 10 height 10
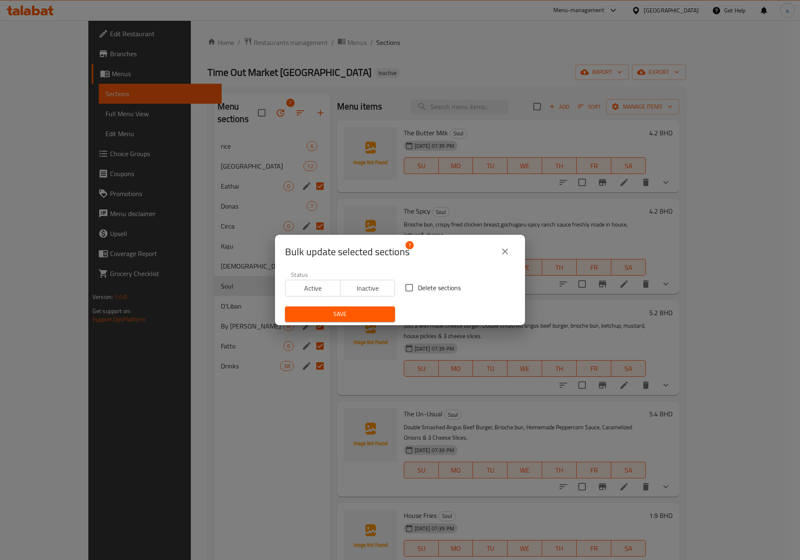
click at [412, 285] on input "Delete sections" at bounding box center [408, 287] width 17 height 17
checkbox input "true"
click at [370, 314] on span "Save" at bounding box center [340, 314] width 97 height 10
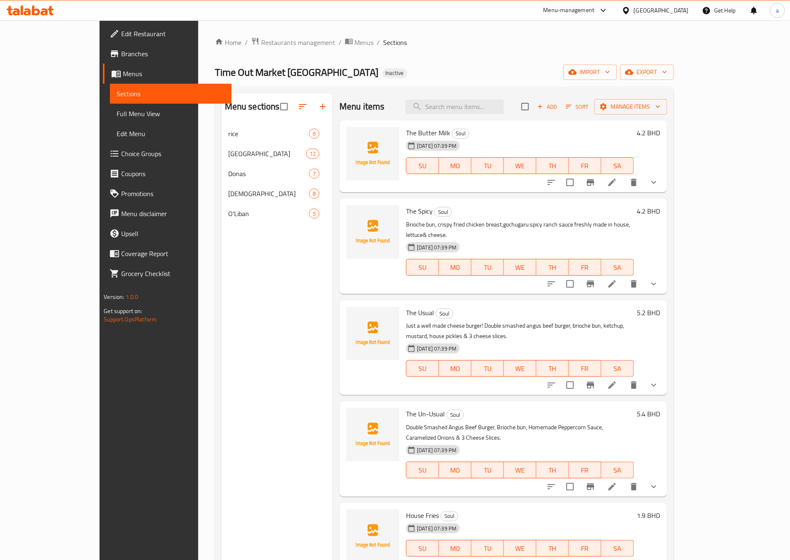
click at [123, 70] on span "Menus" at bounding box center [174, 74] width 102 height 10
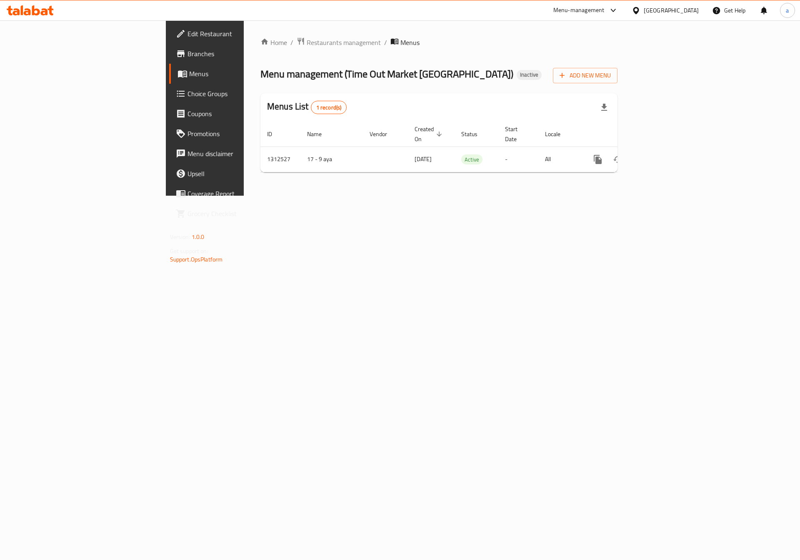
click at [187, 49] on span "Branches" at bounding box center [239, 54] width 105 height 10
